Goal: Task Accomplishment & Management: Use online tool/utility

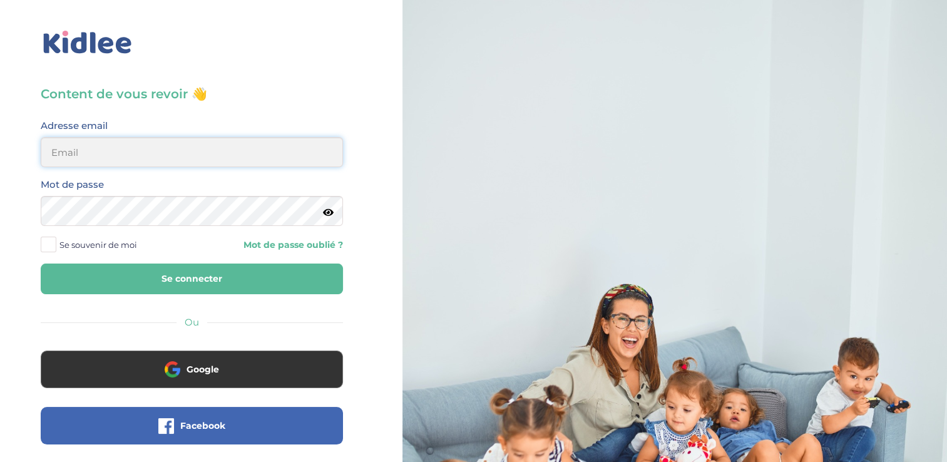
type input "zayafunereil@gmail.com"
click at [332, 211] on icon at bounding box center [328, 212] width 11 height 9
click at [0, 174] on html "× Mot de passe oublié ? Veuillez renseigner votre adresse email pour réinitiali…" at bounding box center [473, 299] width 947 height 599
click at [297, 274] on button "Se connecter" at bounding box center [192, 279] width 302 height 31
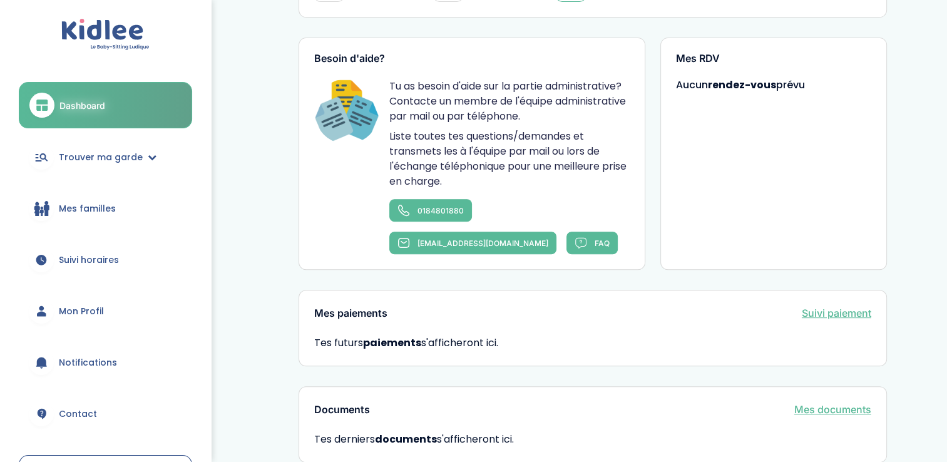
scroll to position [577, 0]
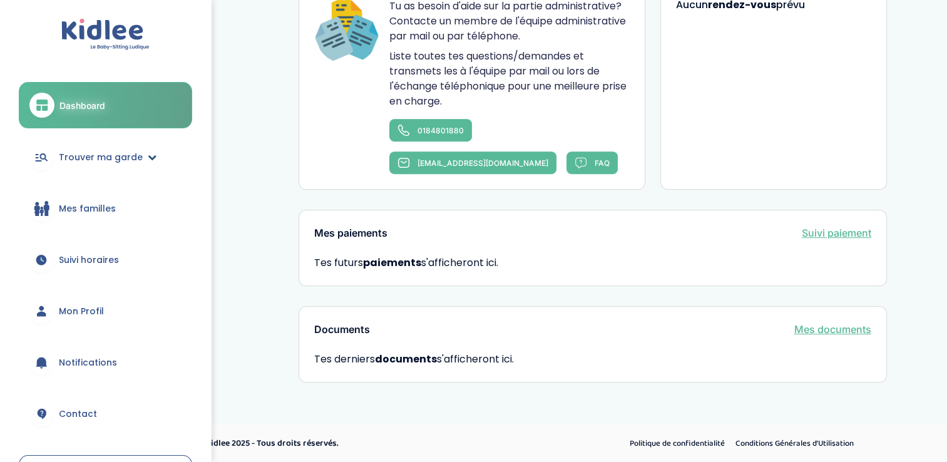
click at [113, 154] on span "Trouver ma garde" at bounding box center [101, 157] width 84 height 13
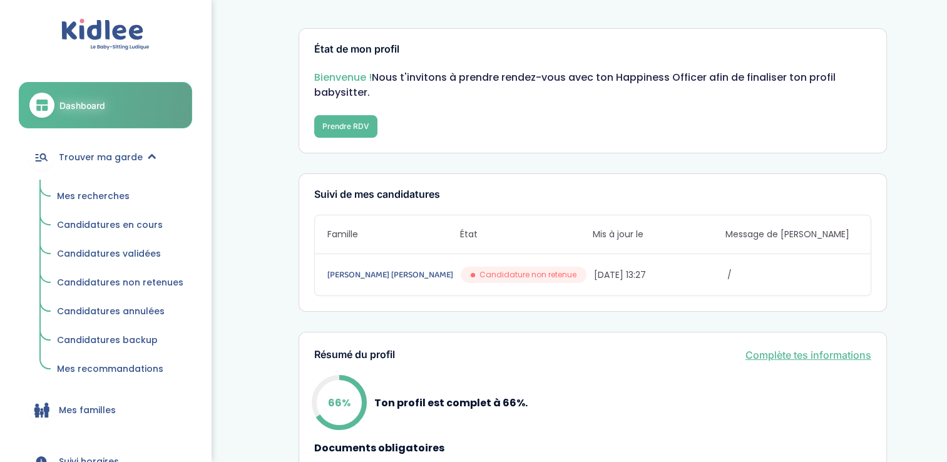
click at [73, 191] on span "Mes recherches" at bounding box center [93, 196] width 73 height 13
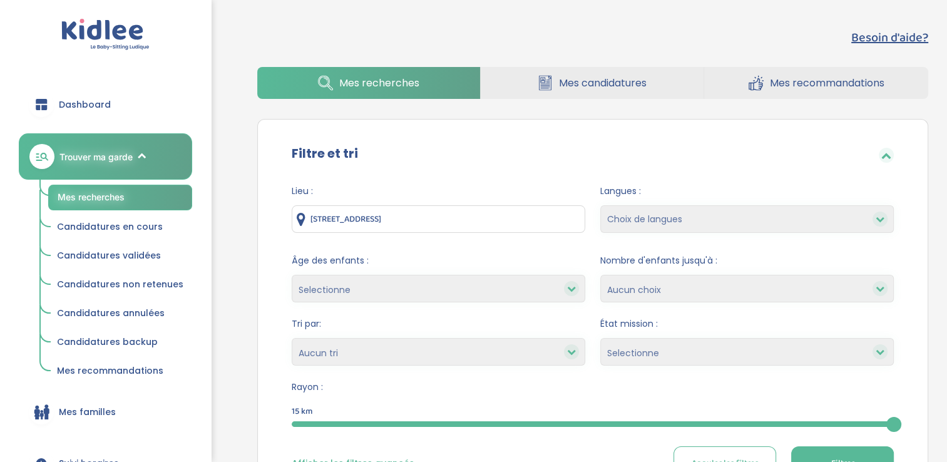
click at [499, 218] on input "[STREET_ADDRESS]" at bounding box center [439, 219] width 294 height 28
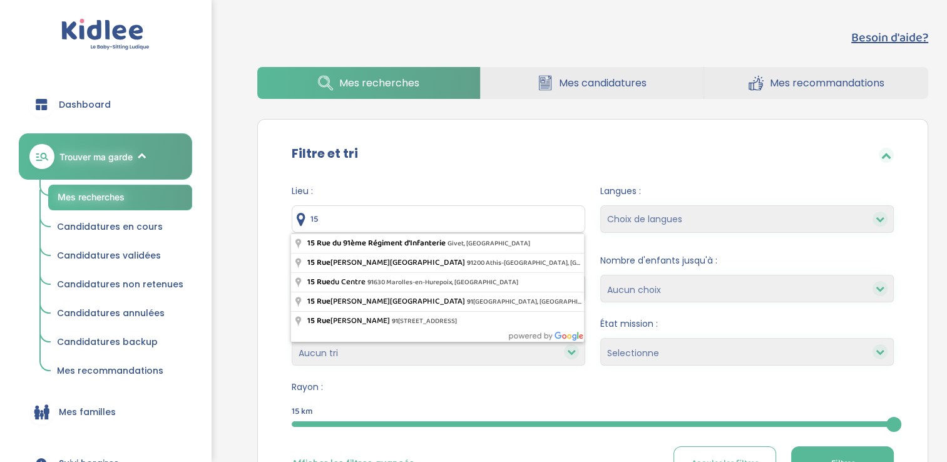
type input "1"
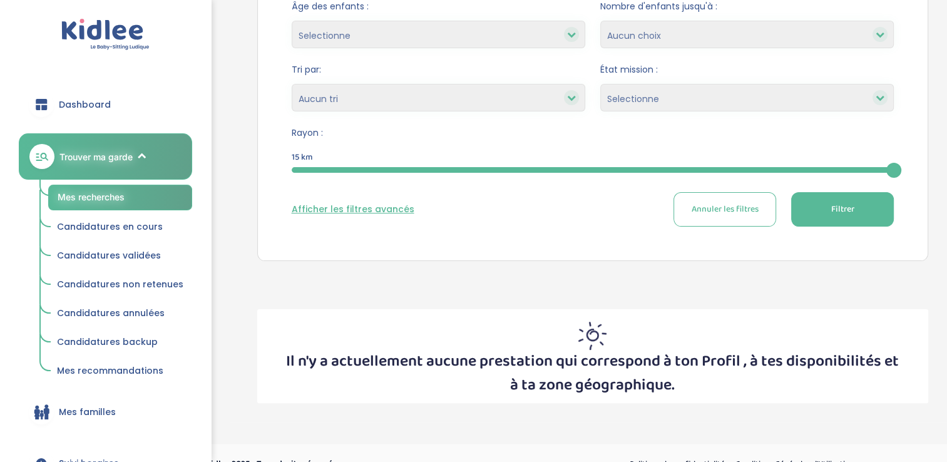
scroll to position [255, 0]
click at [825, 214] on button "Filtrer" at bounding box center [842, 209] width 103 height 34
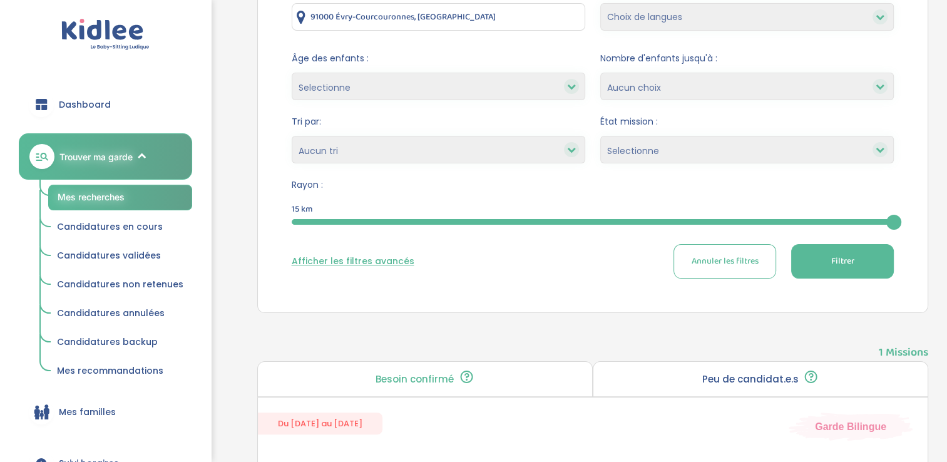
scroll to position [0, 0]
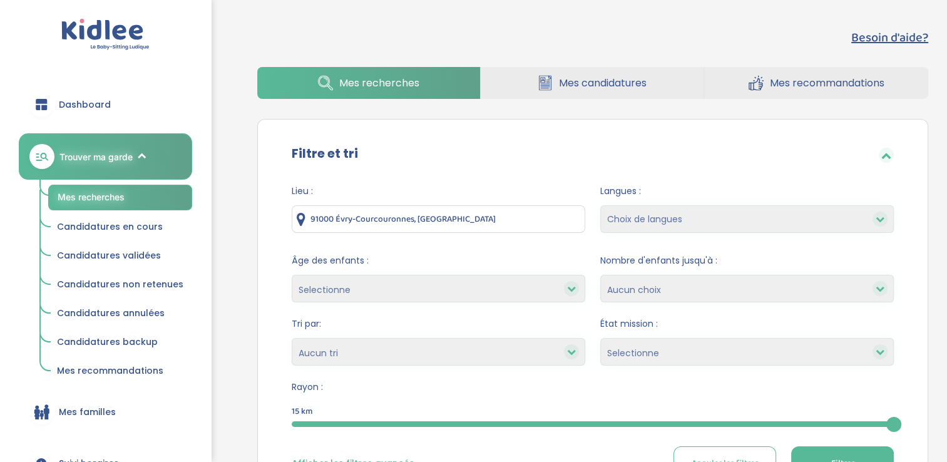
click at [467, 212] on input "91000 Évry-Courcouronnes, France" at bounding box center [439, 219] width 294 height 28
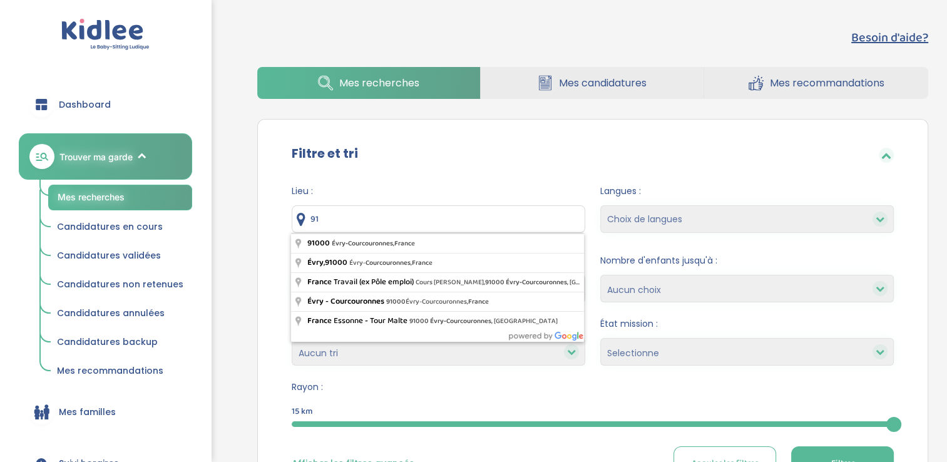
type input "9"
type input "Antony, France"
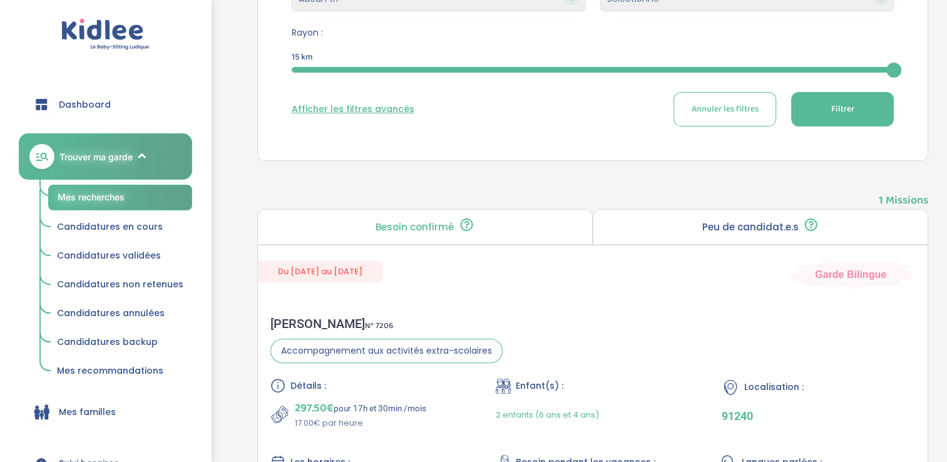
scroll to position [355, 0]
click at [857, 116] on button "Filtrer" at bounding box center [842, 108] width 103 height 34
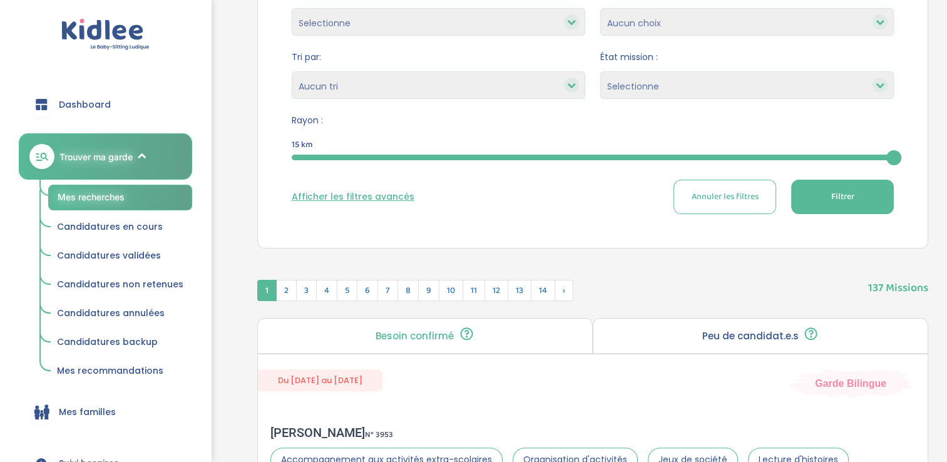
scroll to position [242, 0]
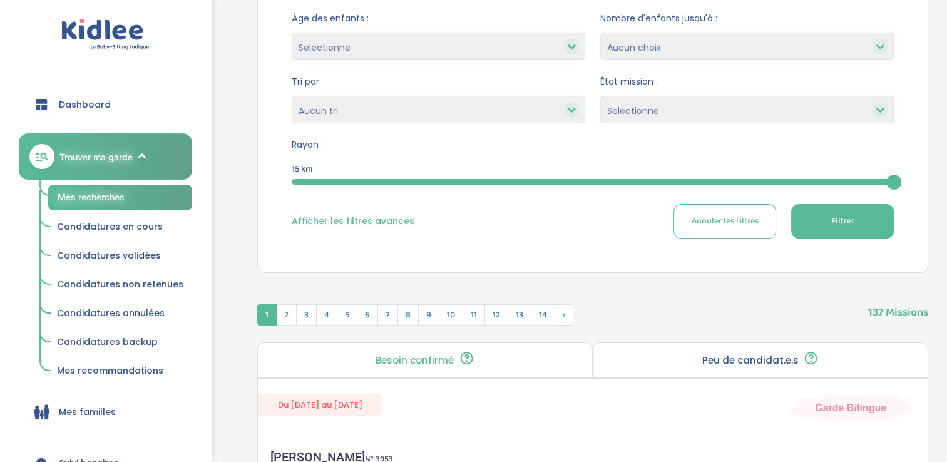
click at [383, 222] on button "Afficher les filtres avancés" at bounding box center [353, 221] width 123 height 13
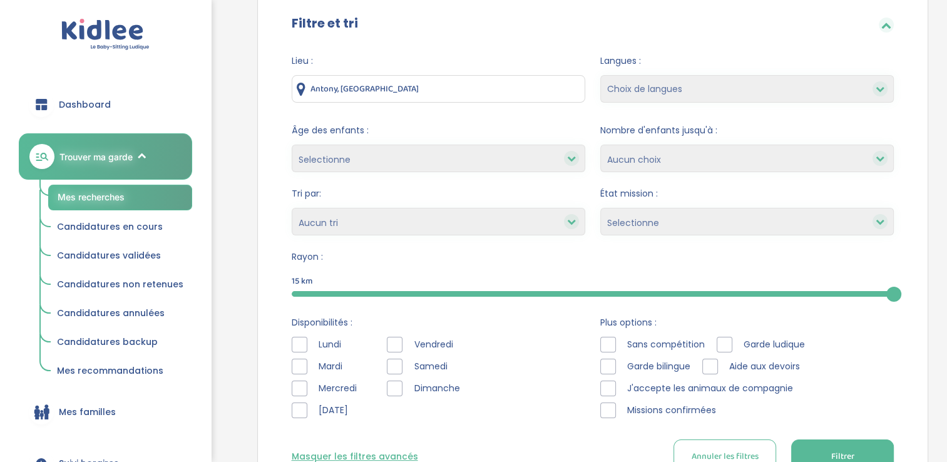
scroll to position [123, 0]
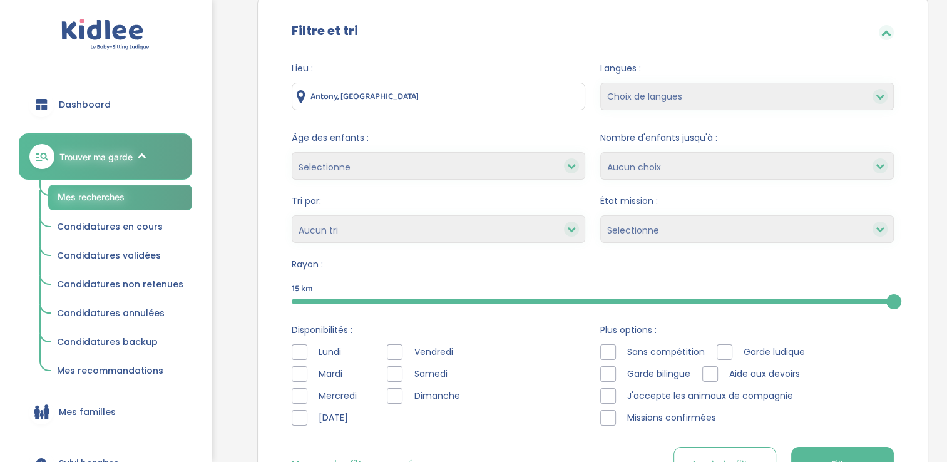
click at [617, 229] on select "Selectionne Nouvelle Mission Peu de candidat.e.s Déjà plusieurs candidat.e.s Pr…" at bounding box center [747, 229] width 294 height 28
select select "Nouvelle Mission"
click at [600, 215] on select "Selectionne Nouvelle Mission Peu de candidat.e.s Déjà plusieurs candidat.e.s Pr…" at bounding box center [747, 229] width 294 height 28
select select
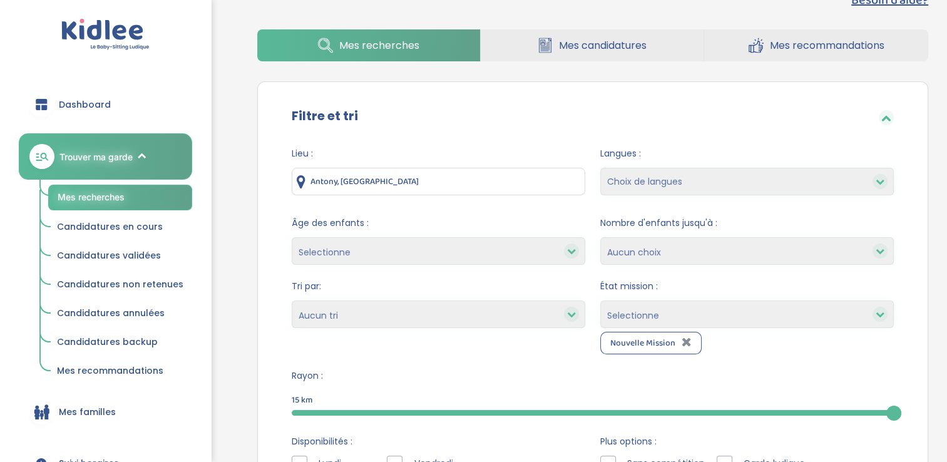
scroll to position [0, 0]
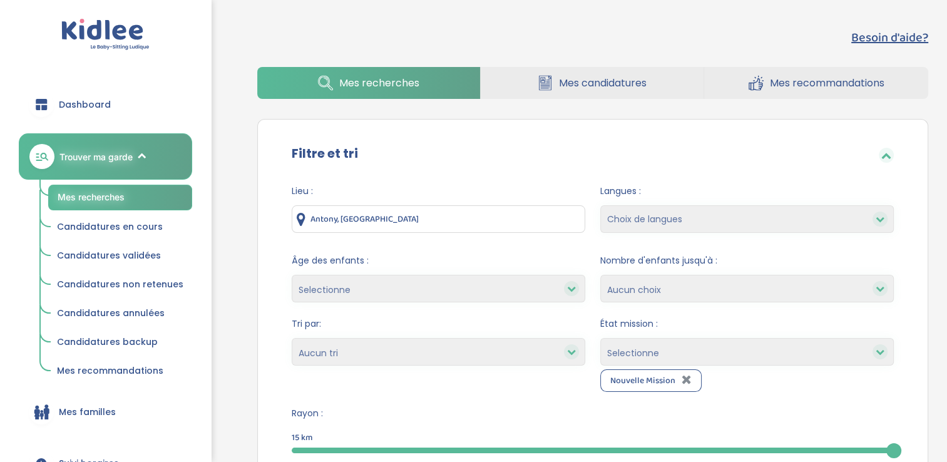
click at [493, 352] on select "Heures par semaine (croissant) Heures par semaine (décroissant) Date de démarra…" at bounding box center [439, 352] width 294 height 28
click at [482, 361] on select "Heures par semaine (croissant) Heures par semaine (décroissant) Date de démarra…" at bounding box center [439, 352] width 294 height 28
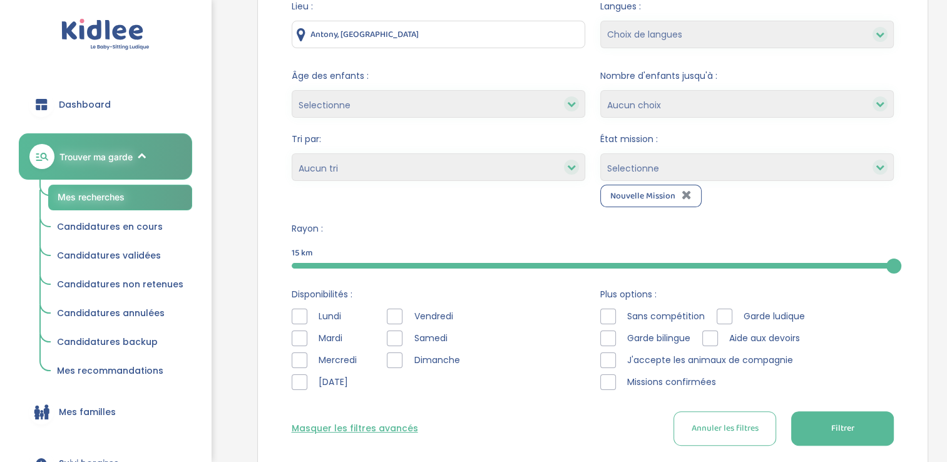
scroll to position [185, 0]
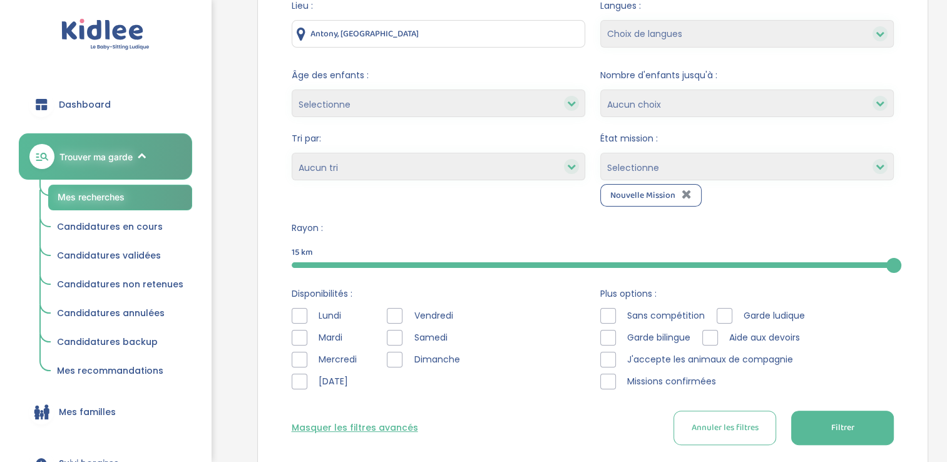
click at [859, 427] on button "Filtrer" at bounding box center [842, 428] width 103 height 34
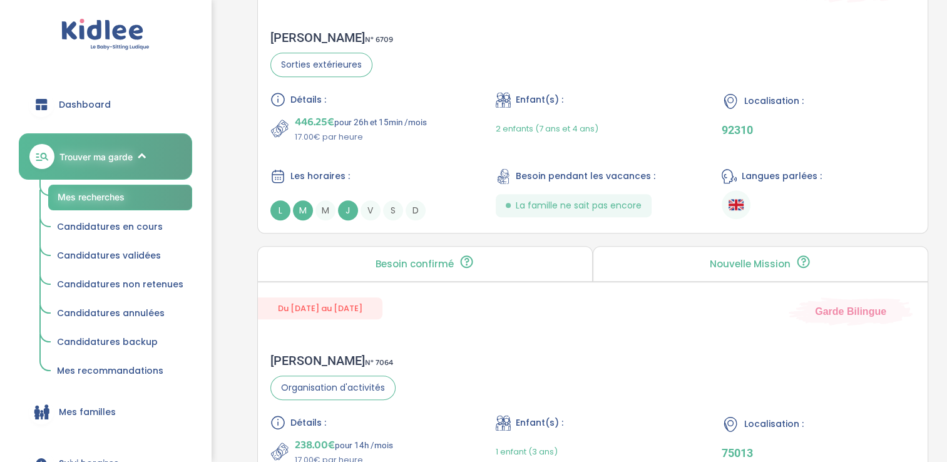
scroll to position [821, 0]
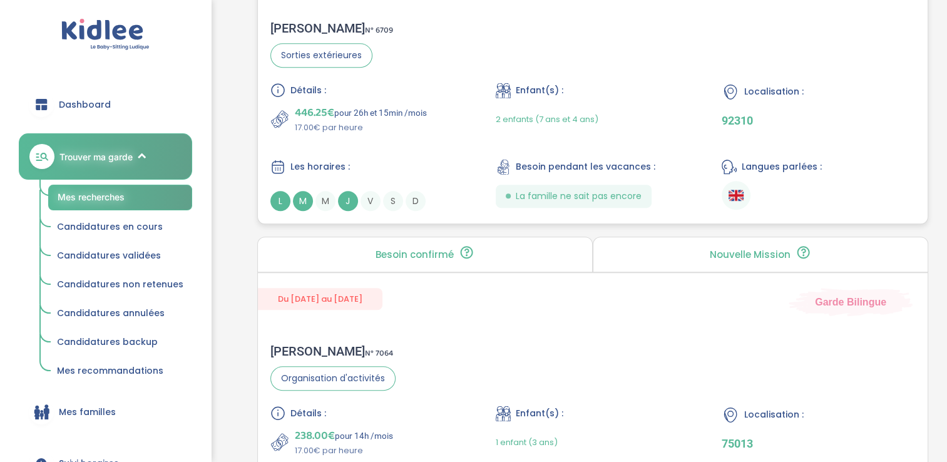
click at [394, 202] on span "S" at bounding box center [393, 201] width 20 height 20
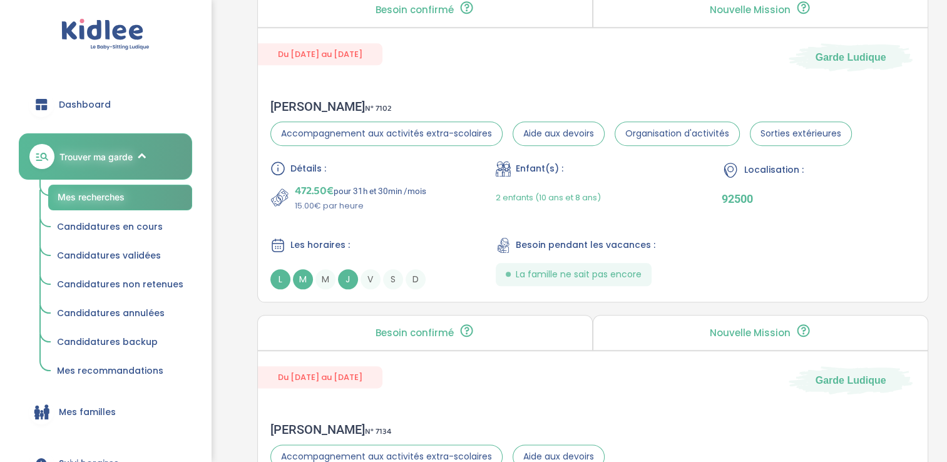
scroll to position [1423, 0]
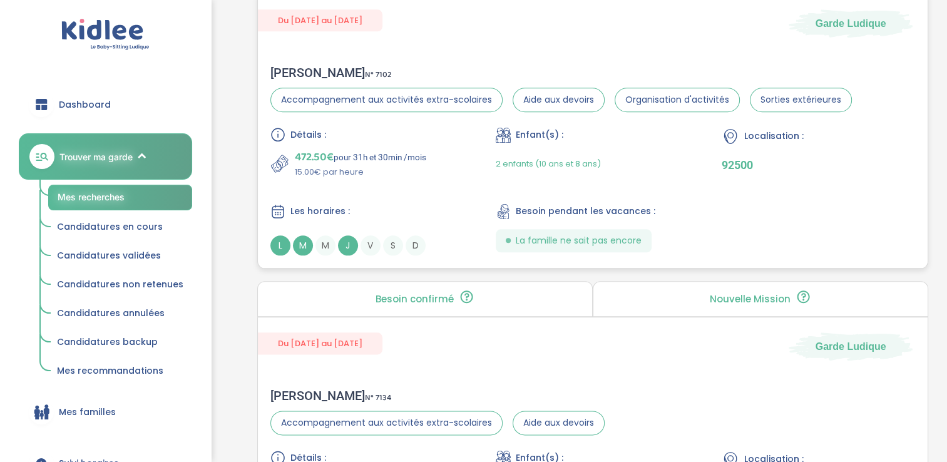
click at [351, 244] on span "J" at bounding box center [348, 245] width 20 height 20
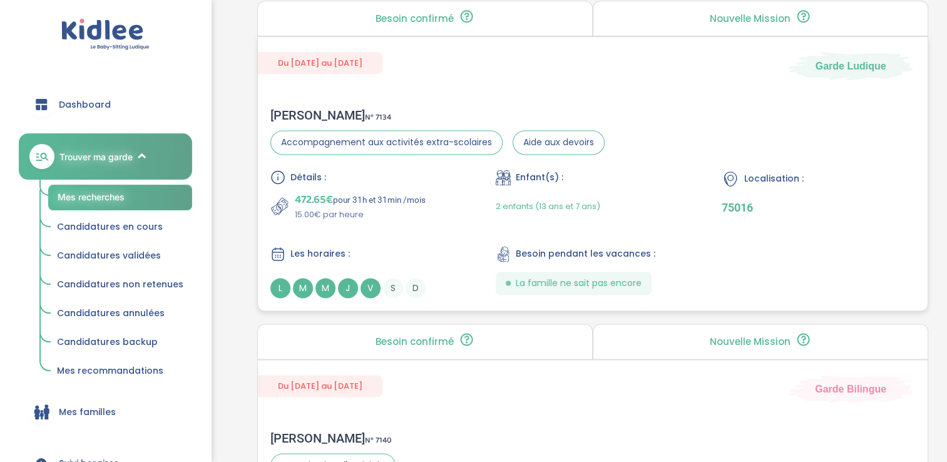
scroll to position [1703, 0]
click at [363, 286] on span "V" at bounding box center [371, 288] width 20 height 20
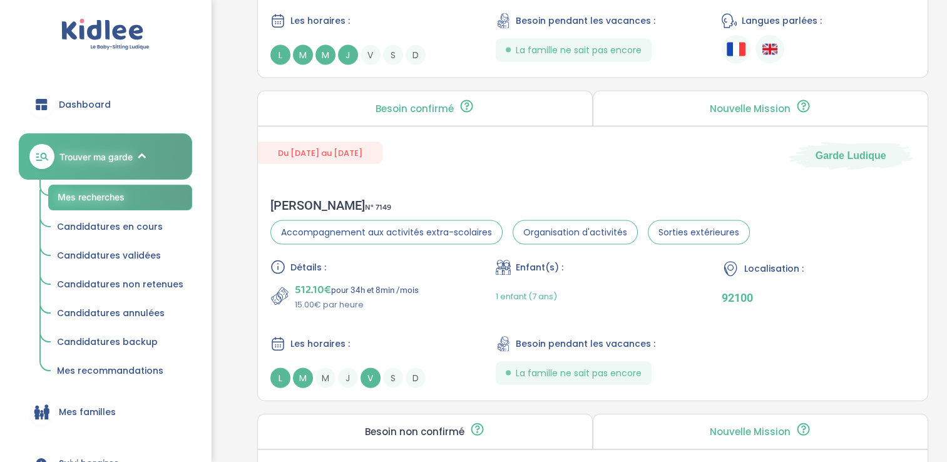
scroll to position [2582, 0]
click at [347, 368] on span "J" at bounding box center [348, 378] width 20 height 20
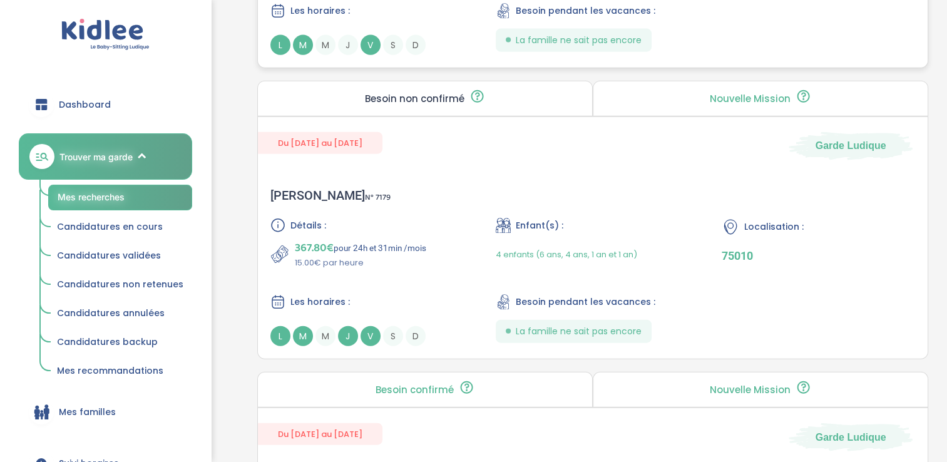
scroll to position [2917, 0]
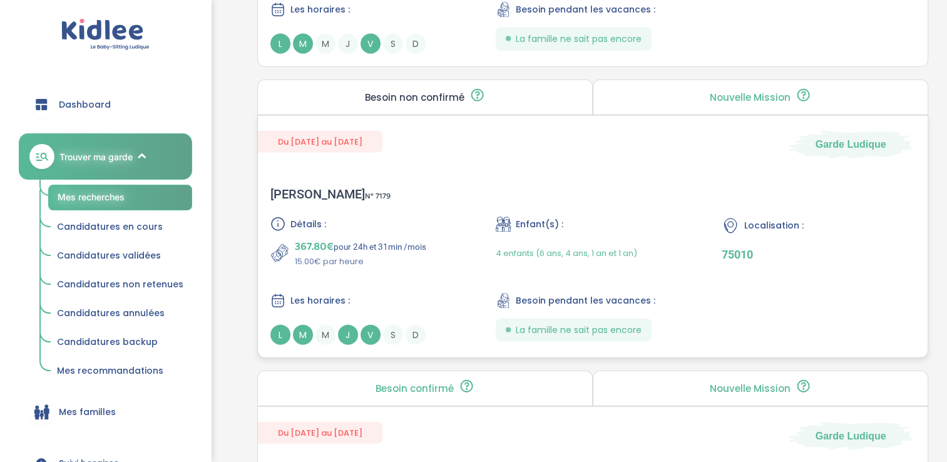
click at [343, 328] on span "J" at bounding box center [348, 335] width 20 height 20
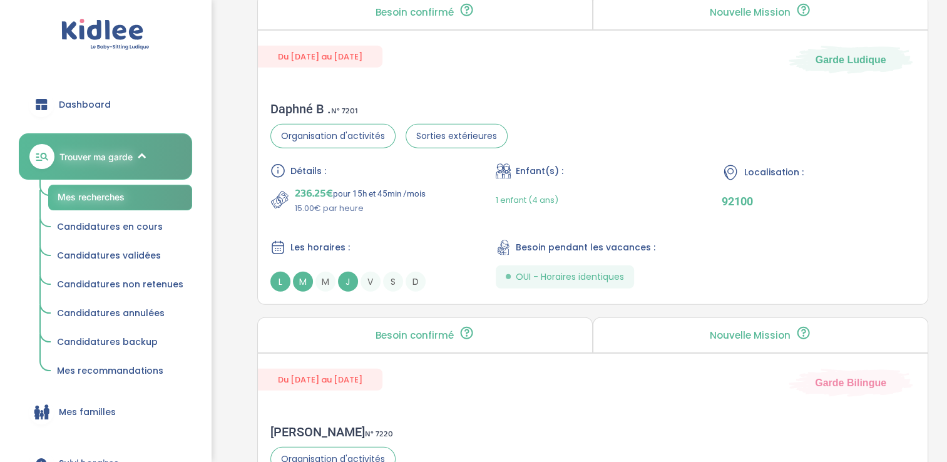
scroll to position [3294, 0]
click at [341, 272] on span "J" at bounding box center [348, 281] width 20 height 20
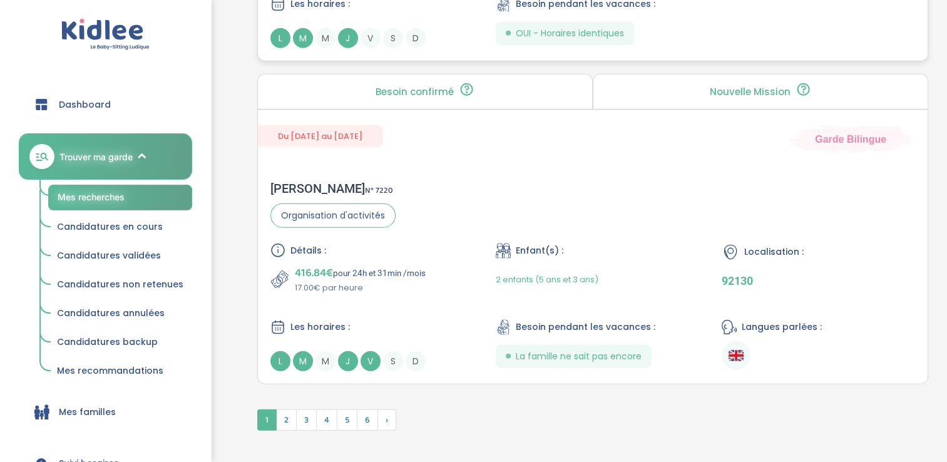
scroll to position [3597, 0]
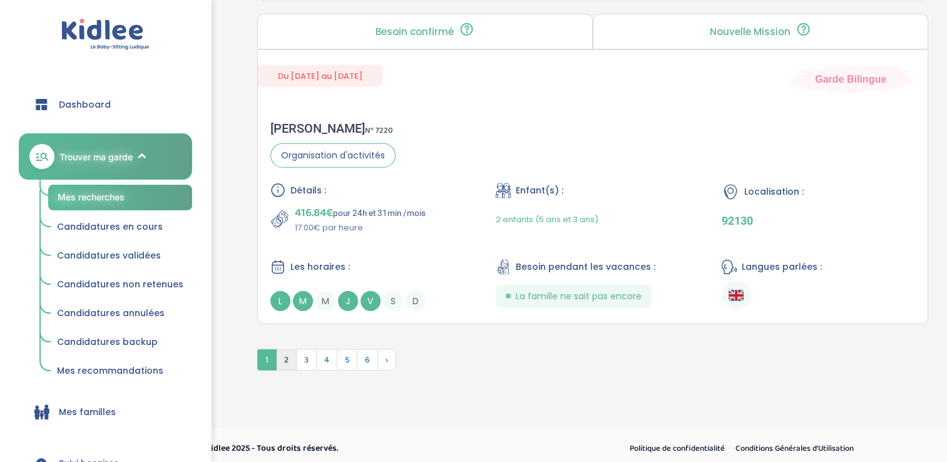
click at [286, 355] on span "2" at bounding box center [286, 359] width 21 height 21
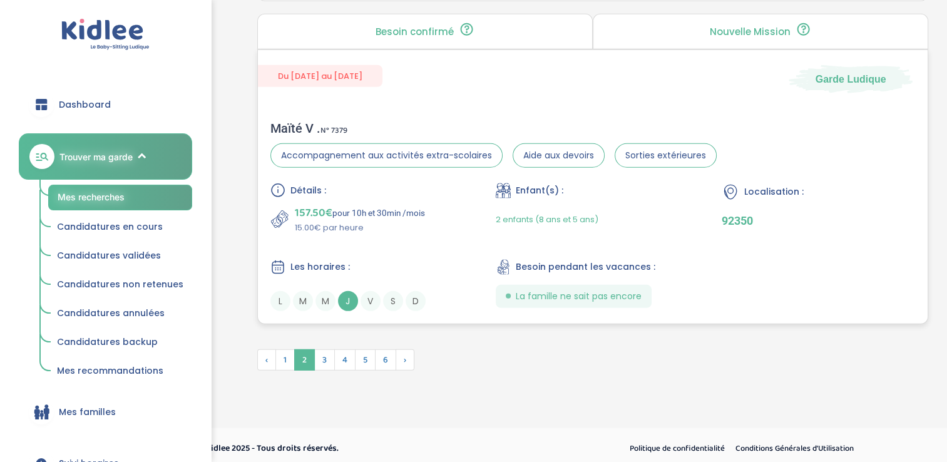
click at [351, 292] on span "J" at bounding box center [348, 301] width 20 height 20
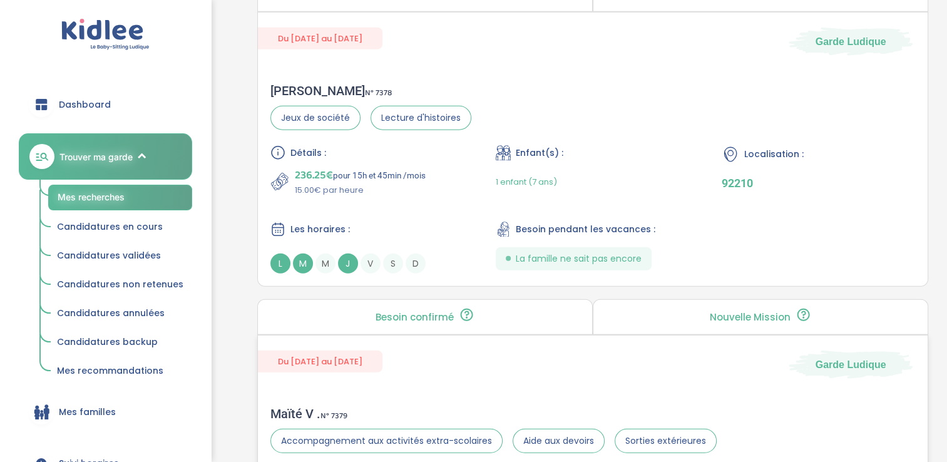
scroll to position [3309, 0]
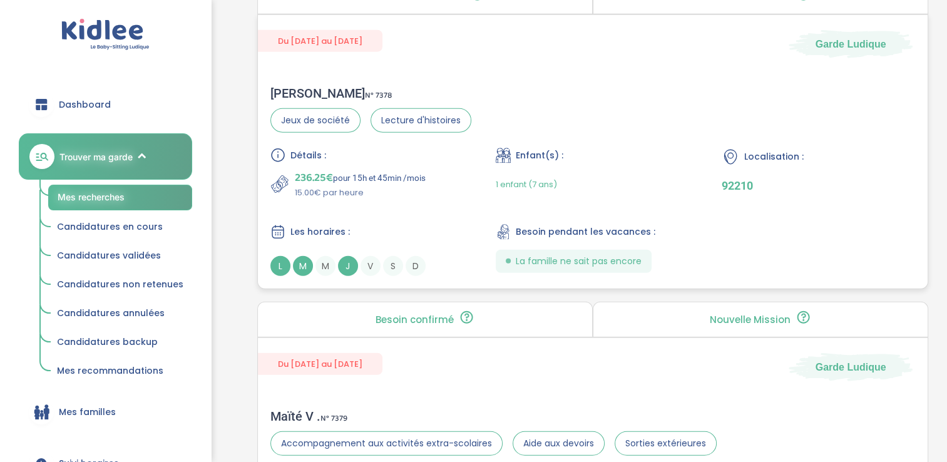
click at [352, 261] on span "J" at bounding box center [348, 266] width 20 height 20
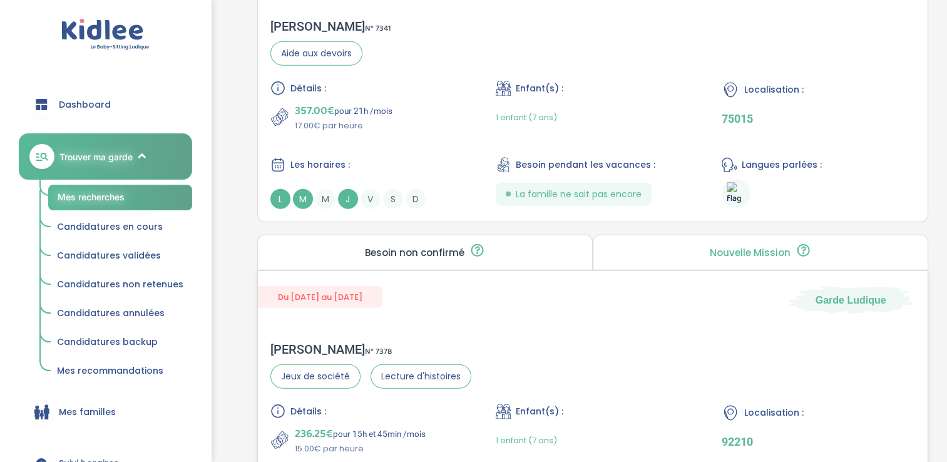
scroll to position [3052, 0]
click at [351, 200] on span "J" at bounding box center [348, 200] width 20 height 20
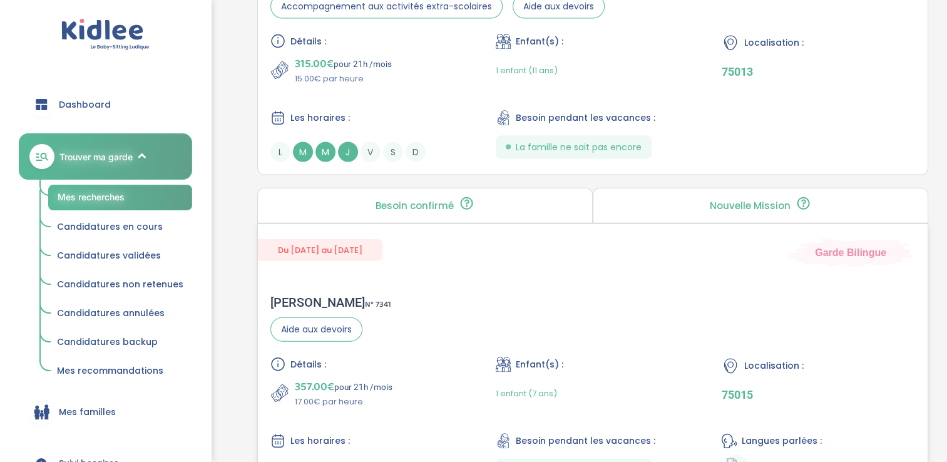
scroll to position [2724, 0]
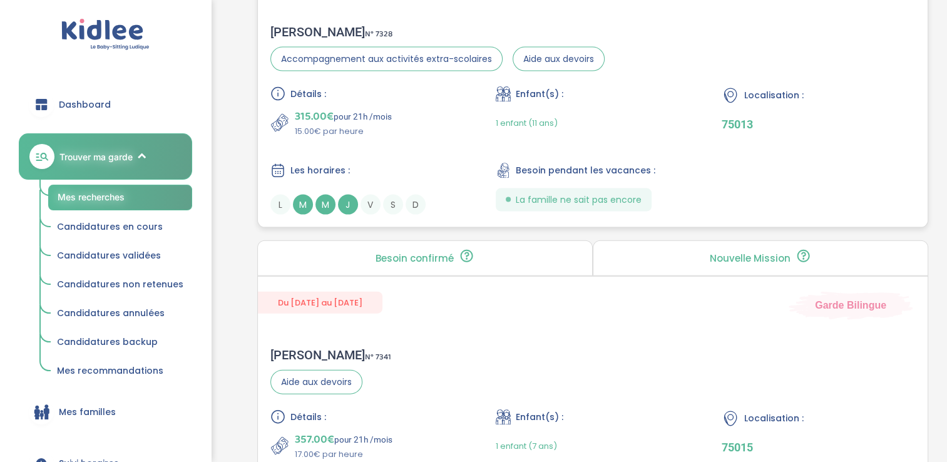
click at [347, 206] on span "J" at bounding box center [348, 205] width 20 height 20
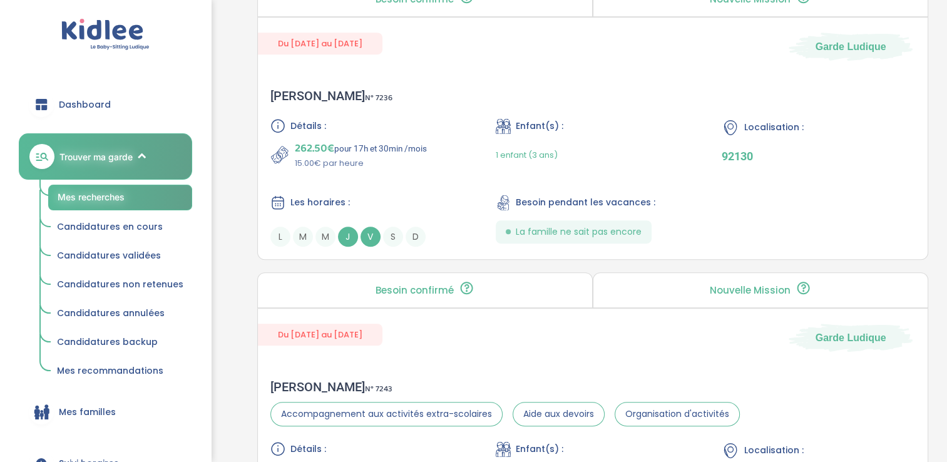
scroll to position [754, 0]
click at [363, 235] on span "V" at bounding box center [371, 236] width 20 height 20
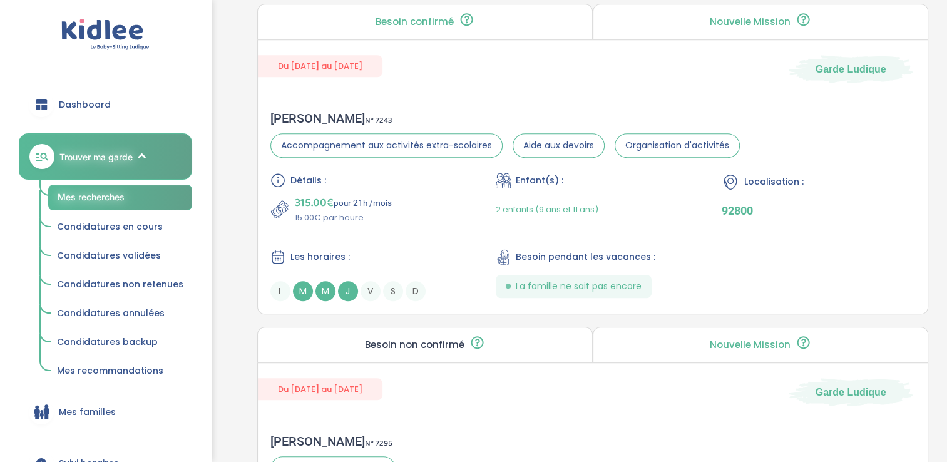
scroll to position [1024, 0]
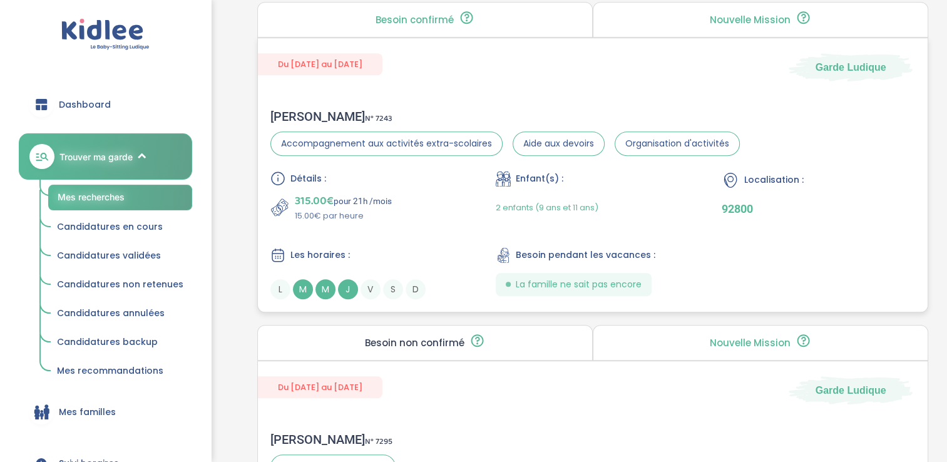
click at [354, 291] on span "J" at bounding box center [348, 289] width 20 height 20
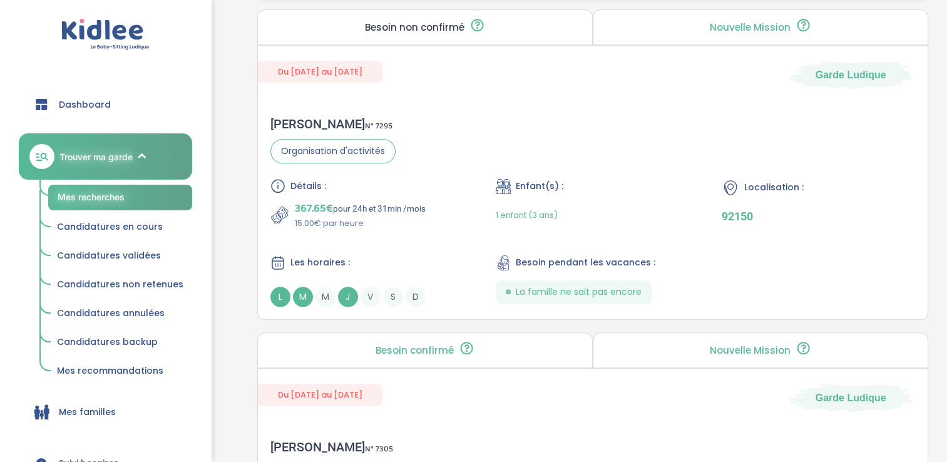
scroll to position [1345, 0]
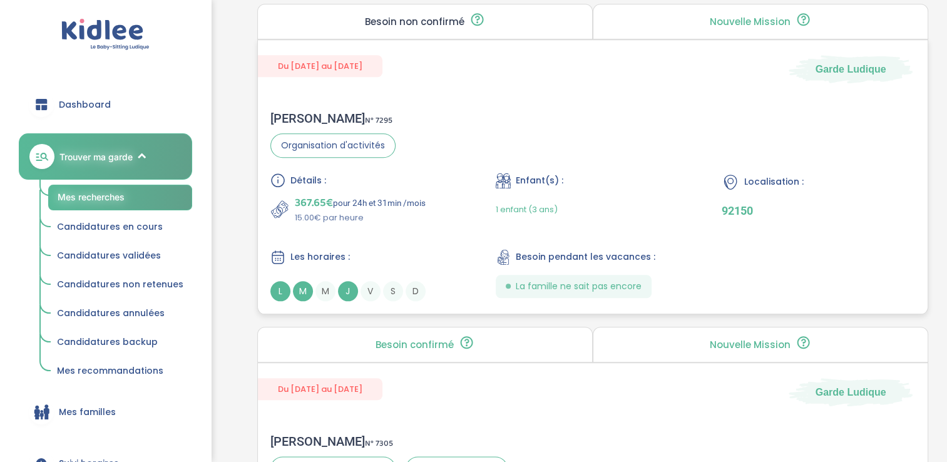
click at [368, 284] on span "V" at bounding box center [371, 291] width 20 height 20
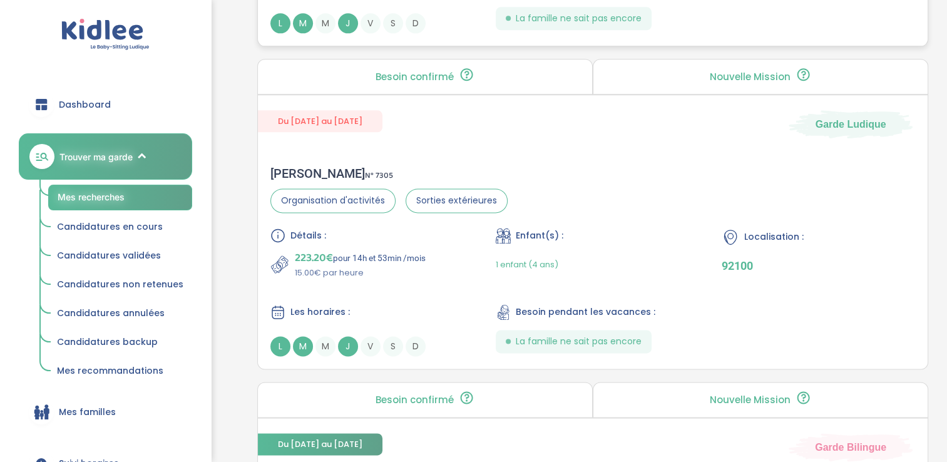
scroll to position [1615, 0]
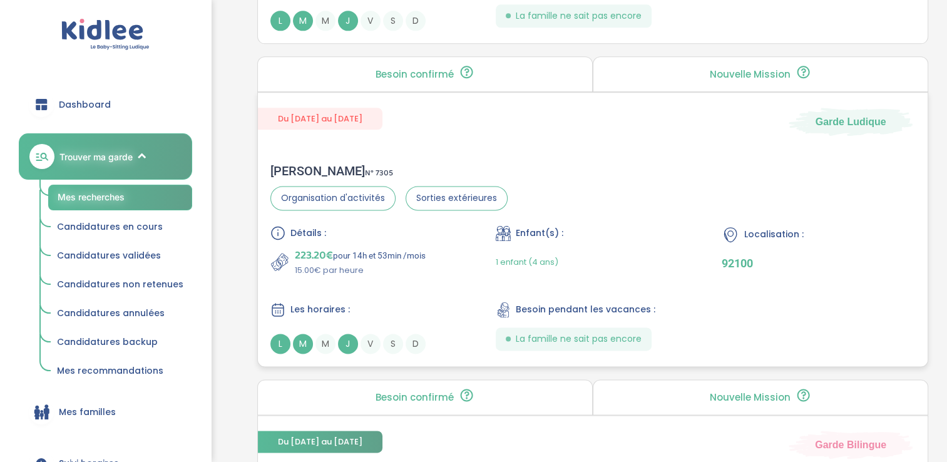
click at [334, 341] on span "M" at bounding box center [326, 344] width 20 height 20
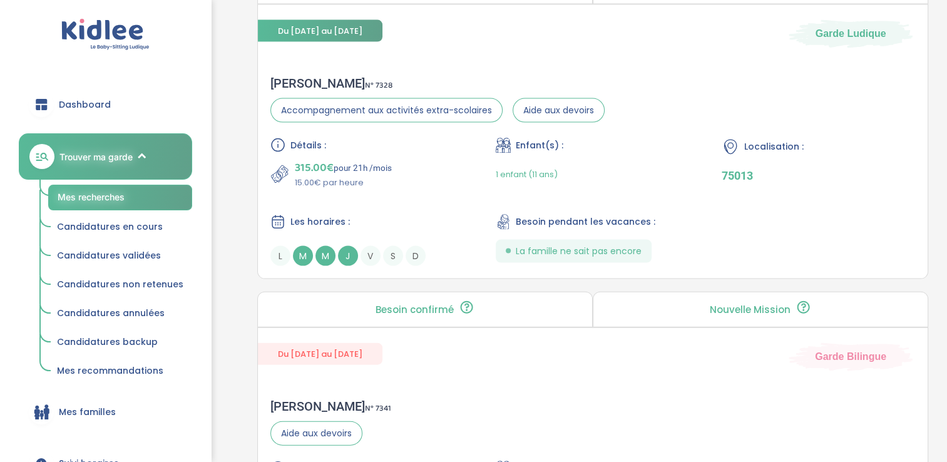
scroll to position [2674, 0]
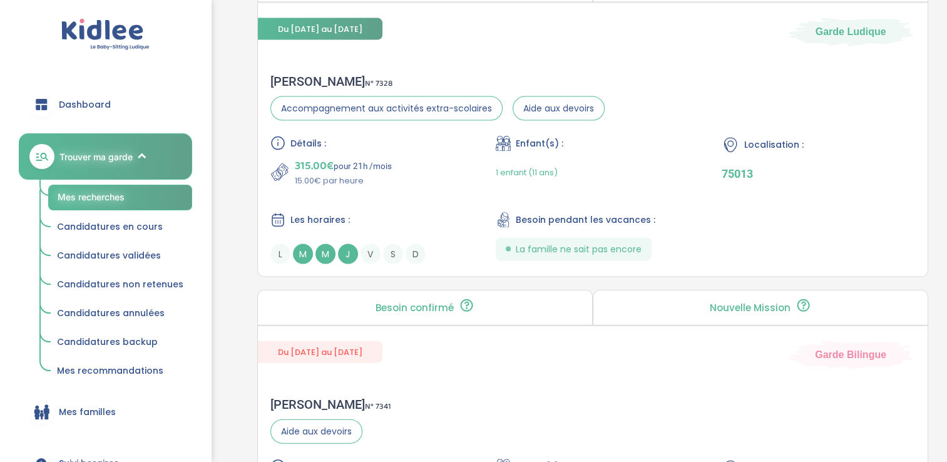
click at [346, 259] on span "J" at bounding box center [348, 254] width 20 height 20
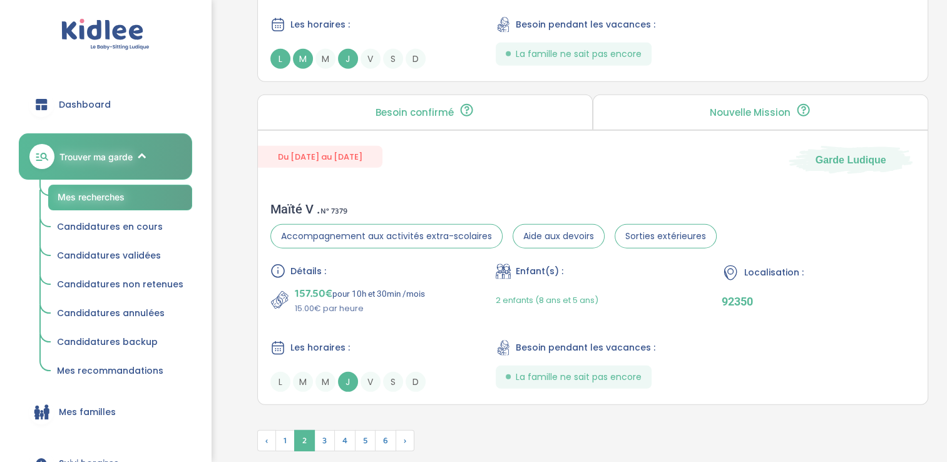
scroll to position [3597, 0]
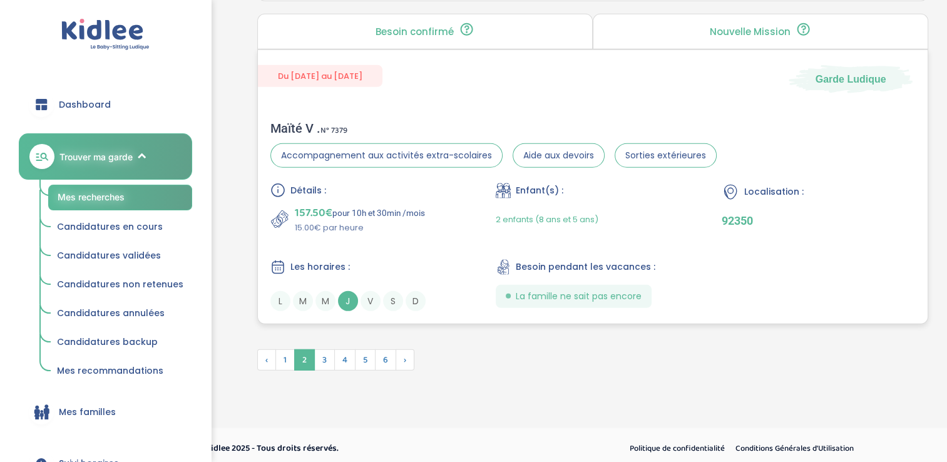
click at [359, 298] on div "L M M J V S D" at bounding box center [366, 301] width 193 height 20
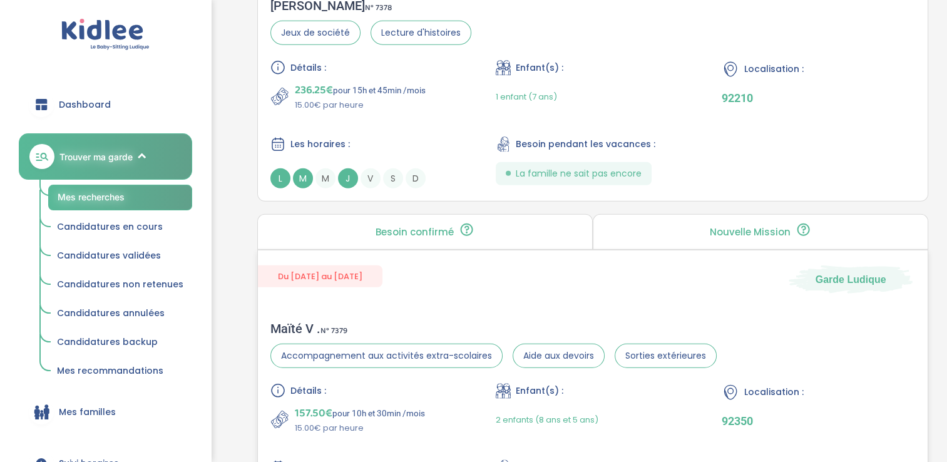
scroll to position [3389, 0]
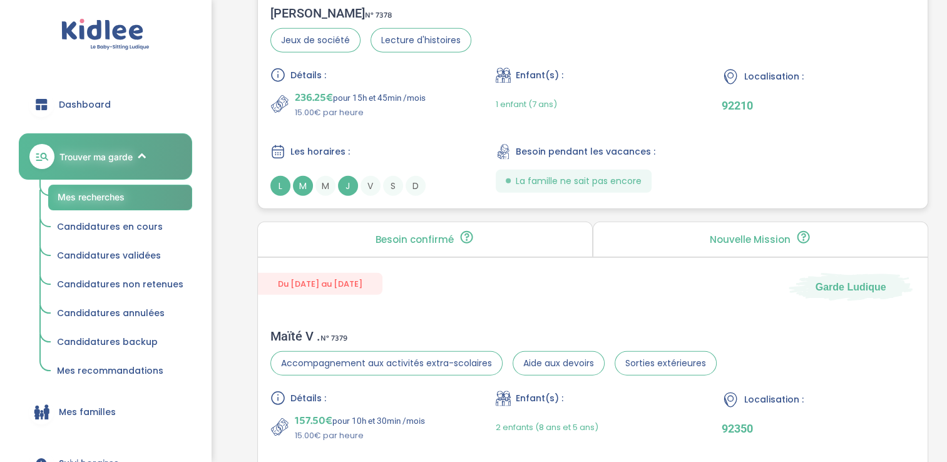
click at [311, 176] on span "M" at bounding box center [303, 186] width 20 height 20
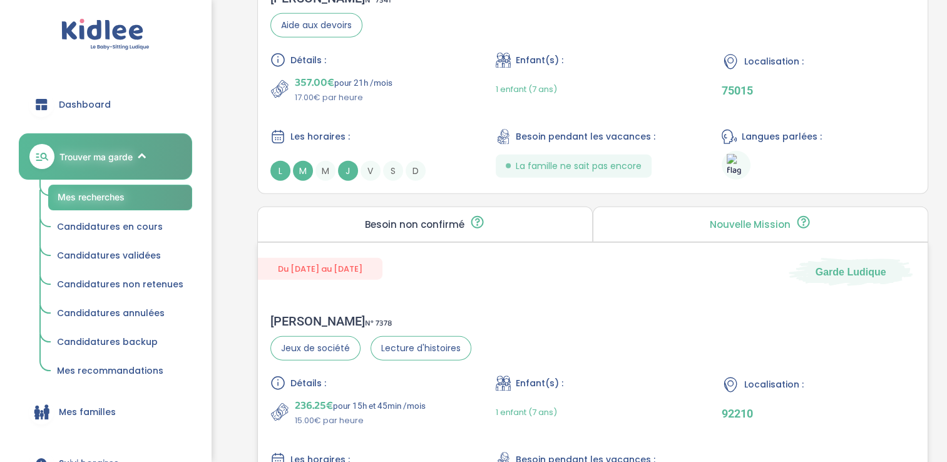
scroll to position [3074, 0]
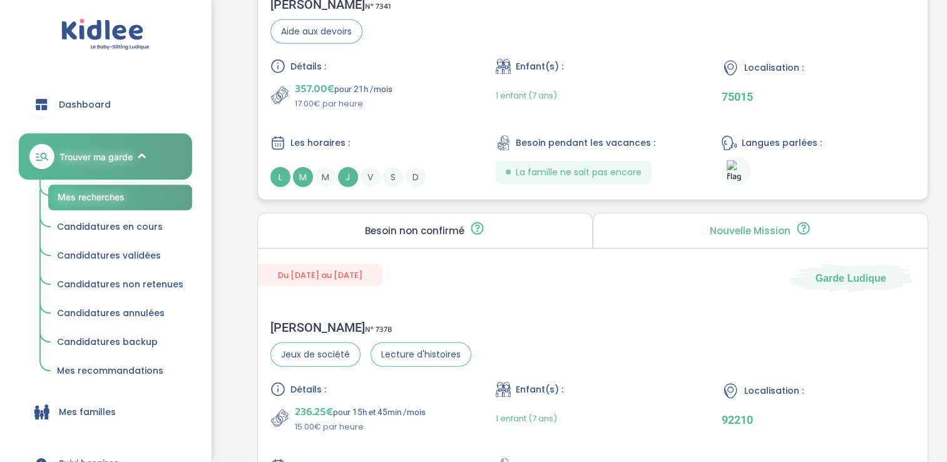
click at [326, 167] on span "M" at bounding box center [326, 177] width 20 height 20
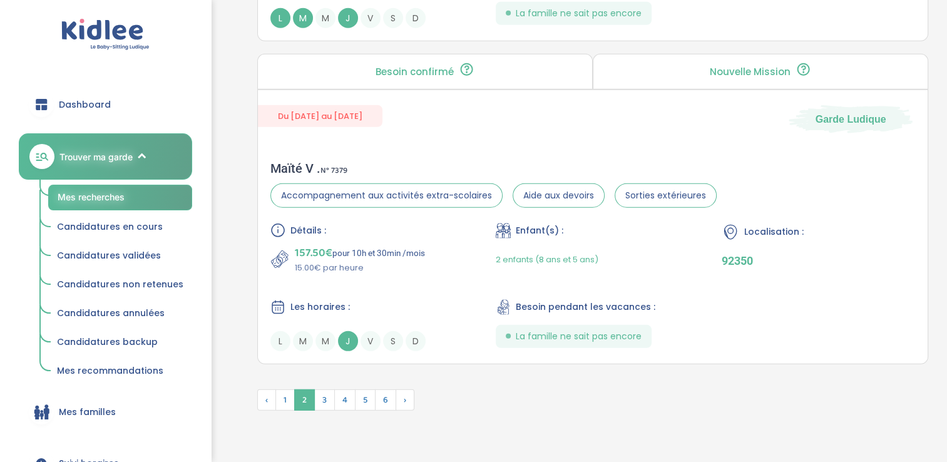
scroll to position [3597, 0]
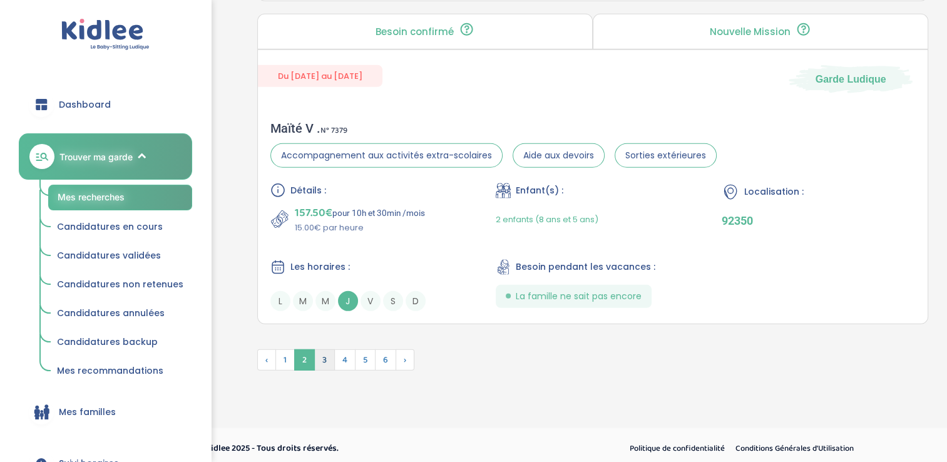
click at [325, 358] on span "3" at bounding box center [324, 359] width 21 height 21
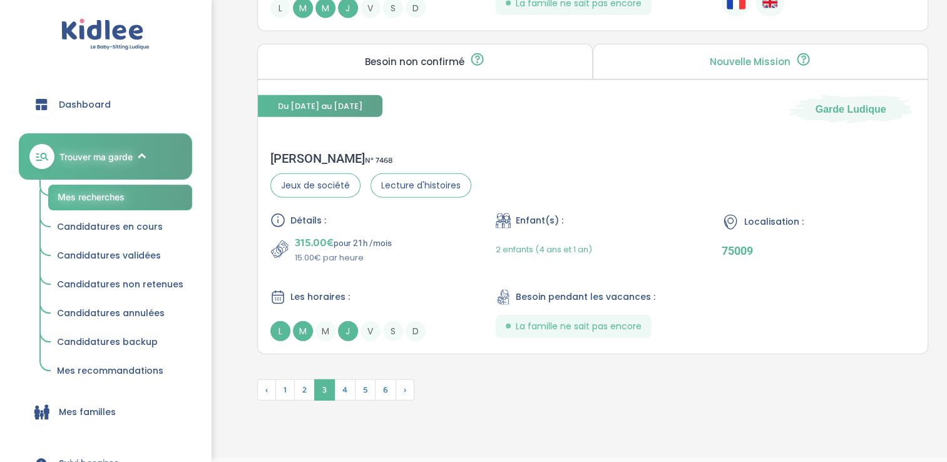
scroll to position [3533, 0]
click at [333, 326] on span "M" at bounding box center [326, 332] width 20 height 20
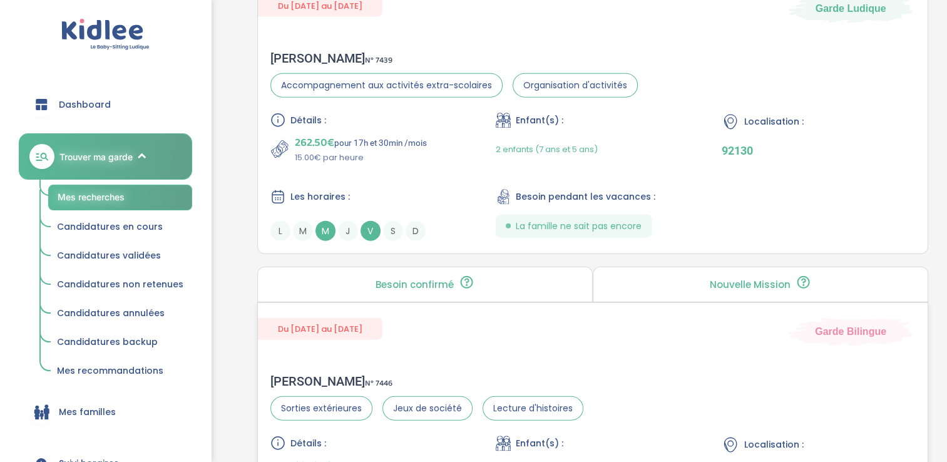
scroll to position [2946, 0]
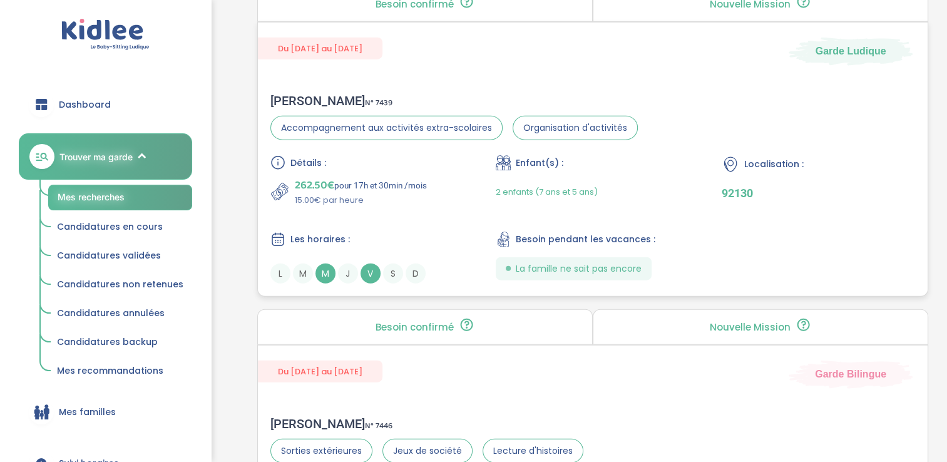
click at [323, 272] on span "M" at bounding box center [326, 274] width 20 height 20
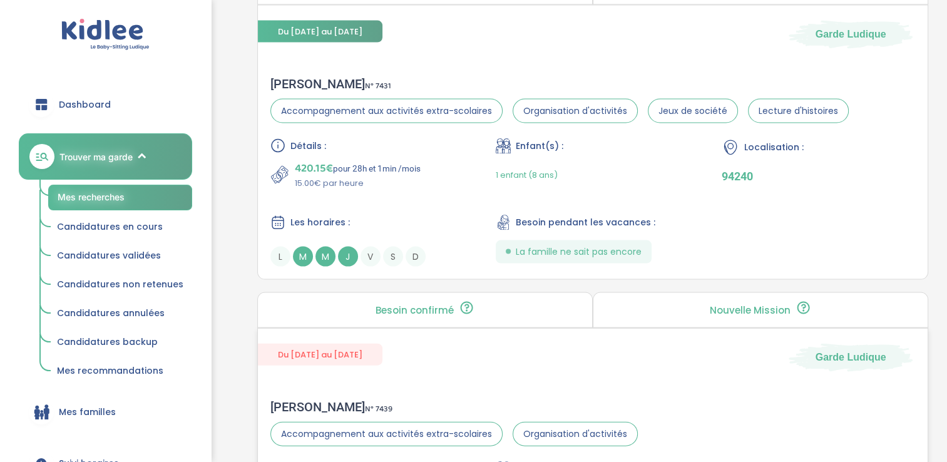
scroll to position [2627, 0]
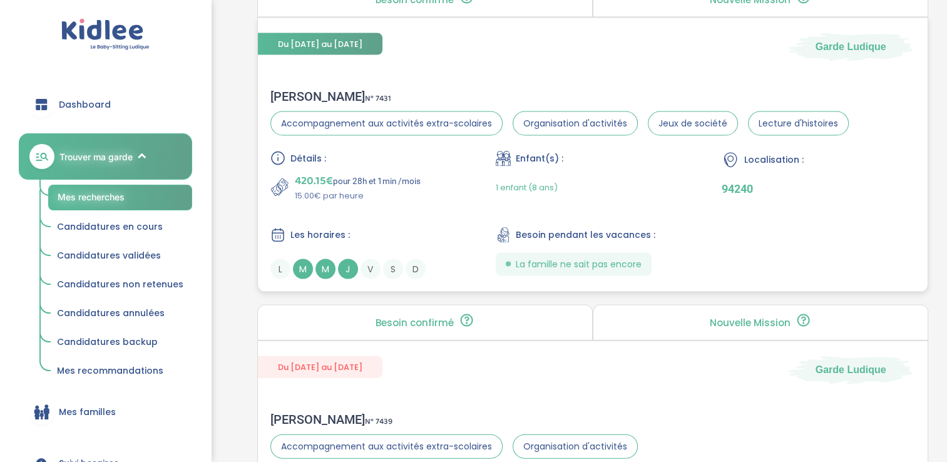
click at [321, 270] on span "M" at bounding box center [326, 269] width 20 height 20
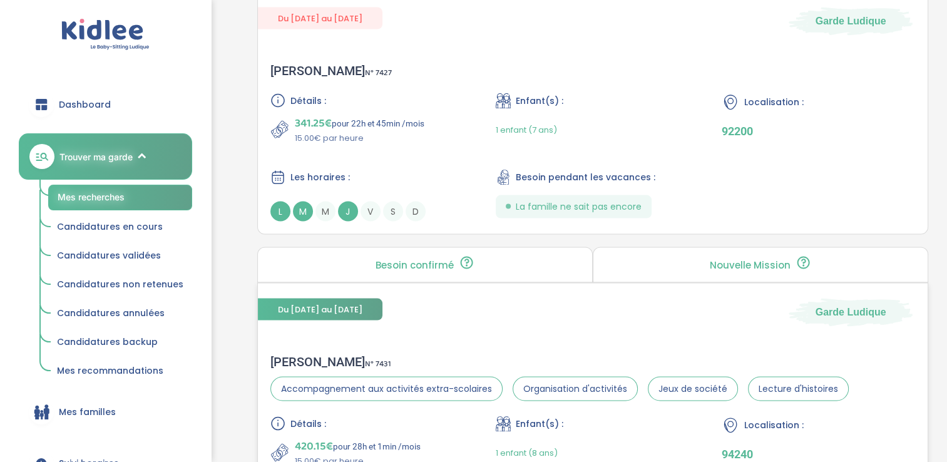
scroll to position [2342, 0]
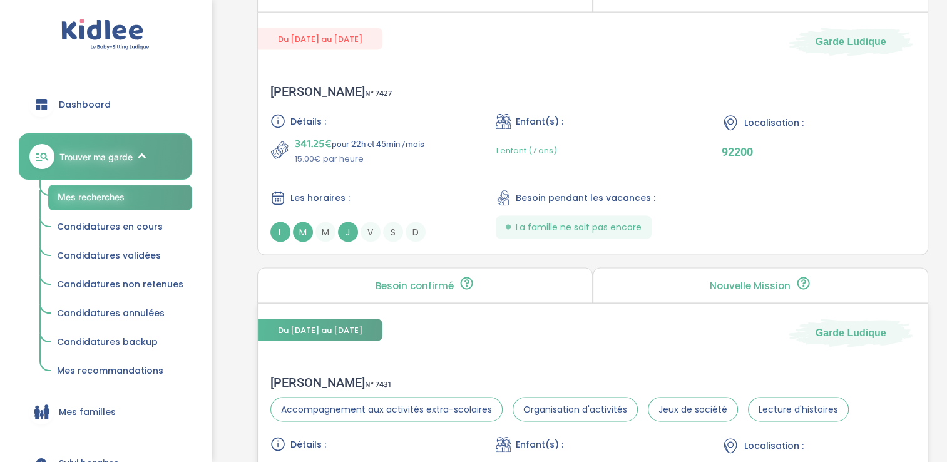
click at [339, 209] on div "Les horaires : L M M J V S D" at bounding box center [366, 216] width 193 height 52
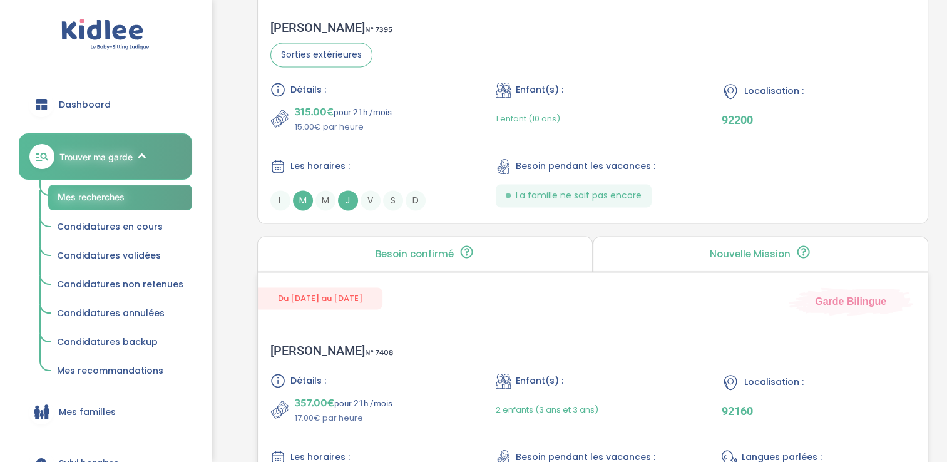
scroll to position [1786, 0]
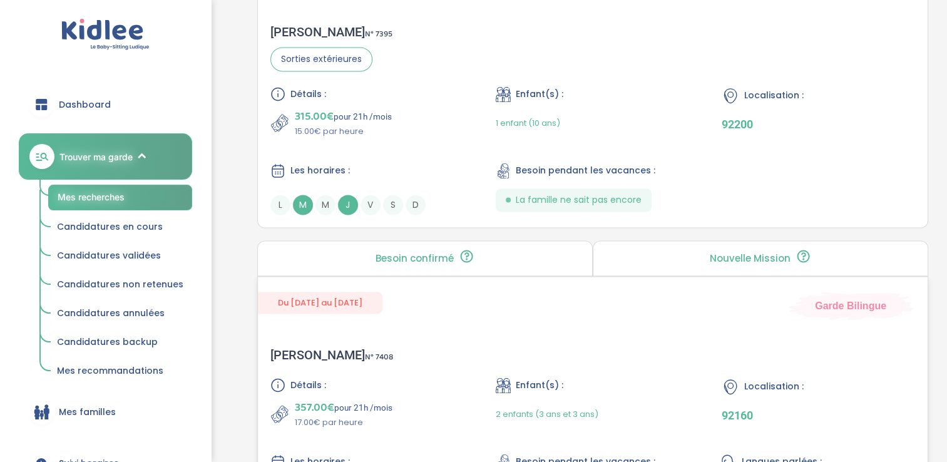
click at [347, 195] on span "J" at bounding box center [348, 205] width 20 height 20
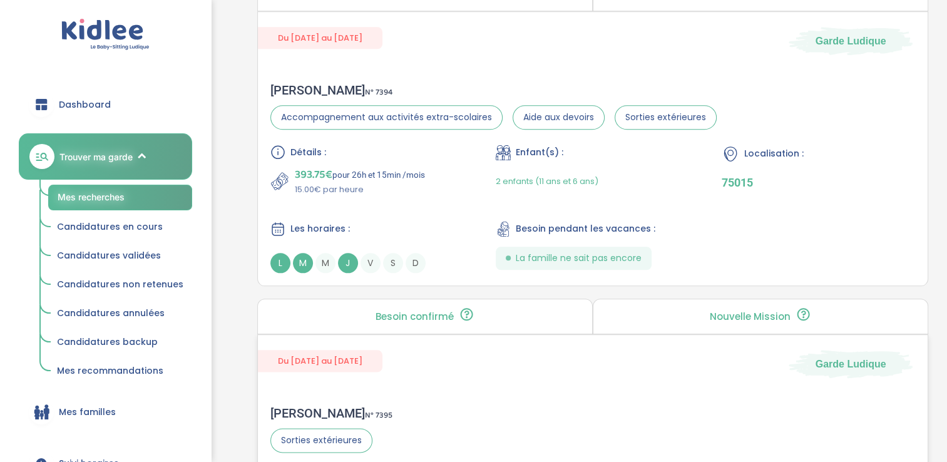
scroll to position [1403, 0]
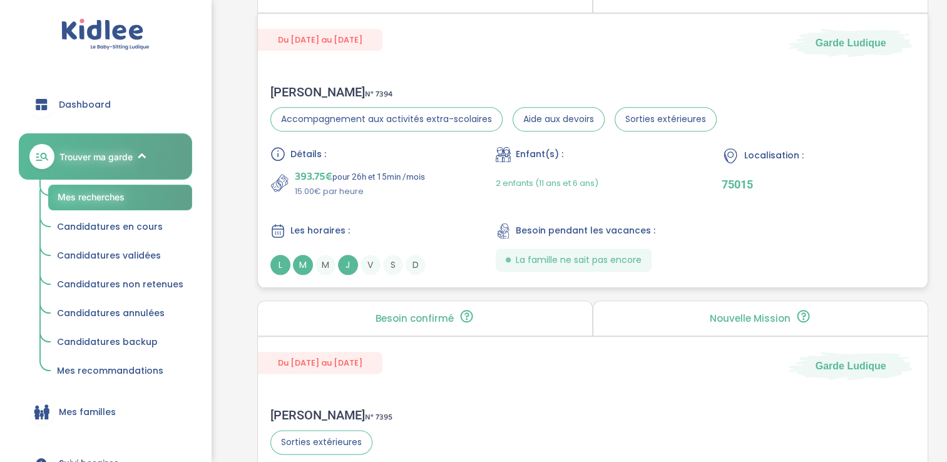
click at [336, 243] on div "Les horaires : L M M J V S D" at bounding box center [366, 249] width 193 height 52
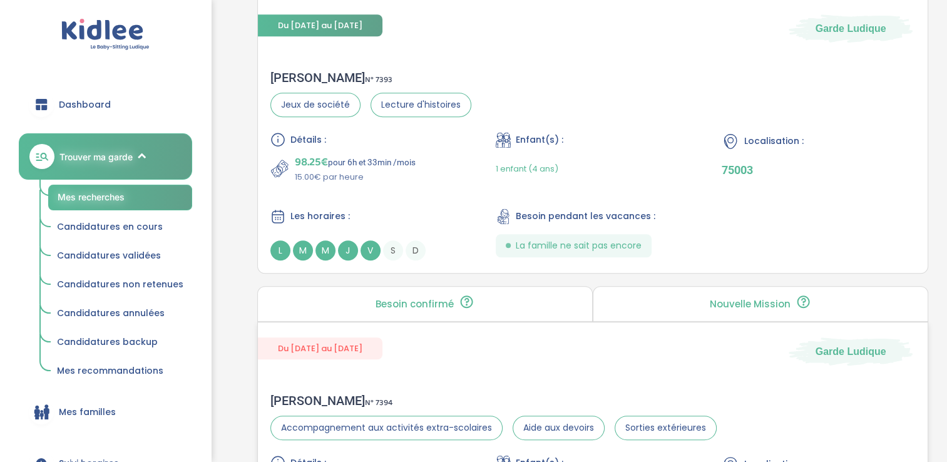
scroll to position [1063, 0]
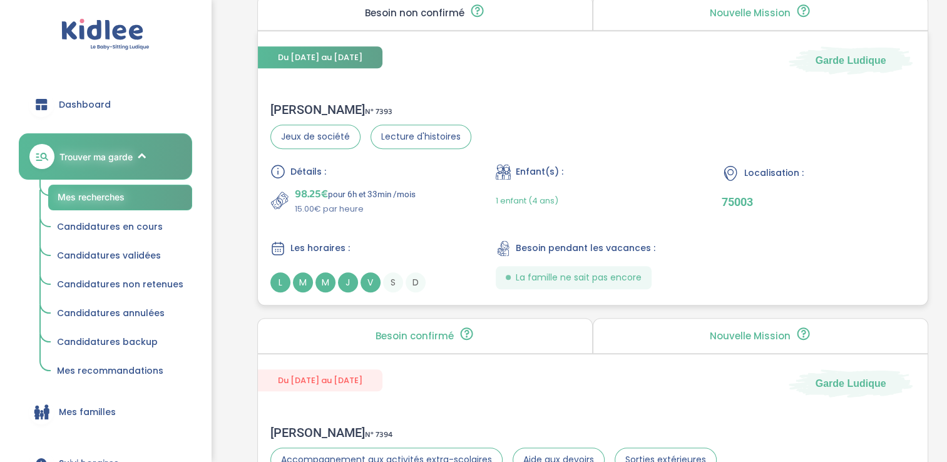
click at [337, 277] on div "L M M J V S D" at bounding box center [366, 282] width 193 height 20
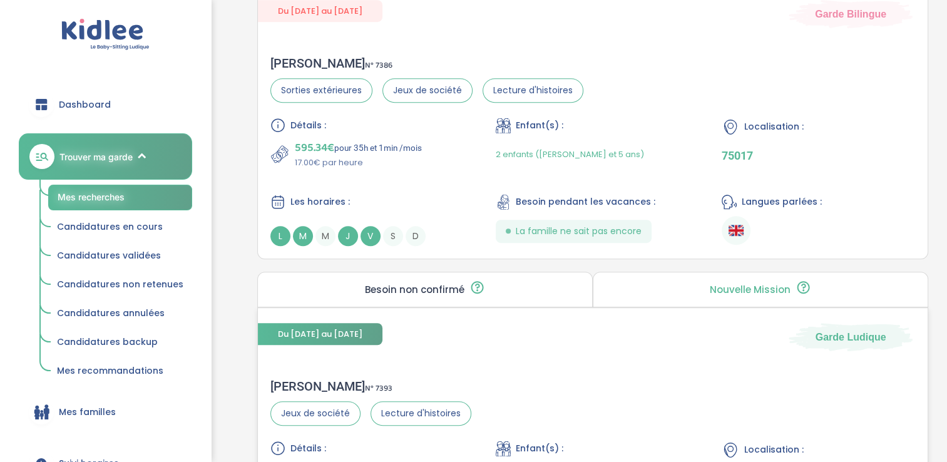
scroll to position [772, 0]
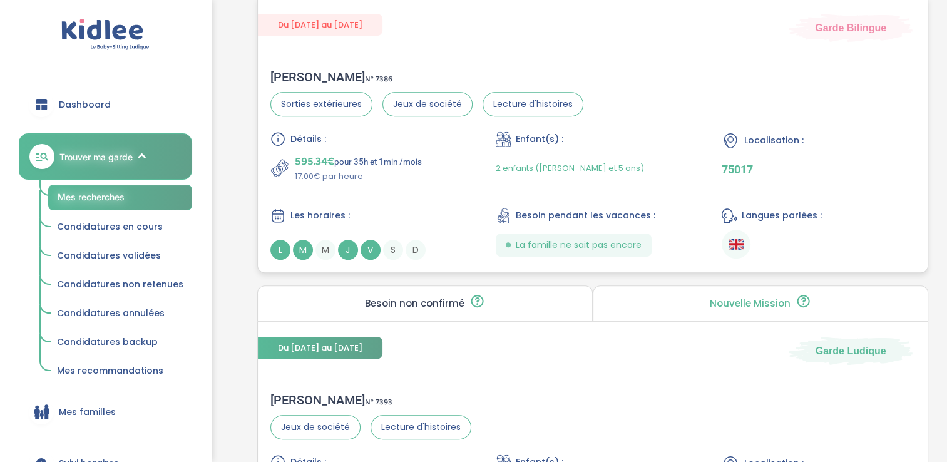
click at [304, 230] on div "Les horaires : L M M J V S D" at bounding box center [366, 234] width 193 height 52
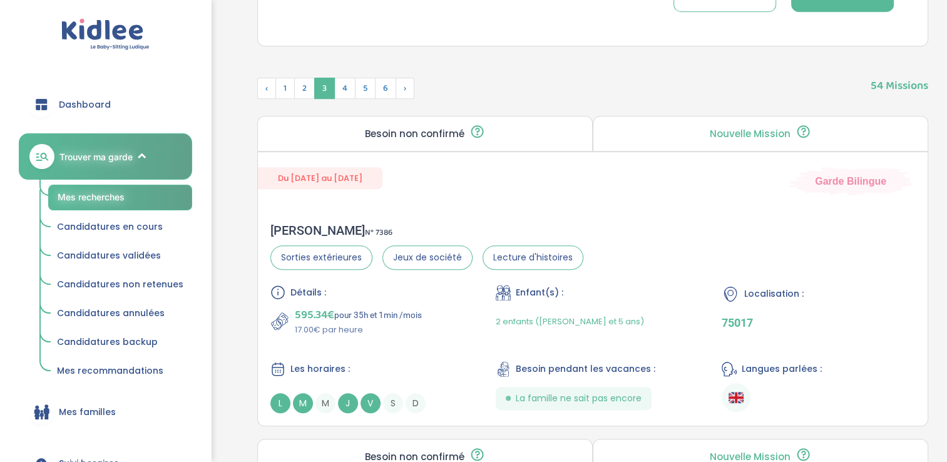
scroll to position [608, 0]
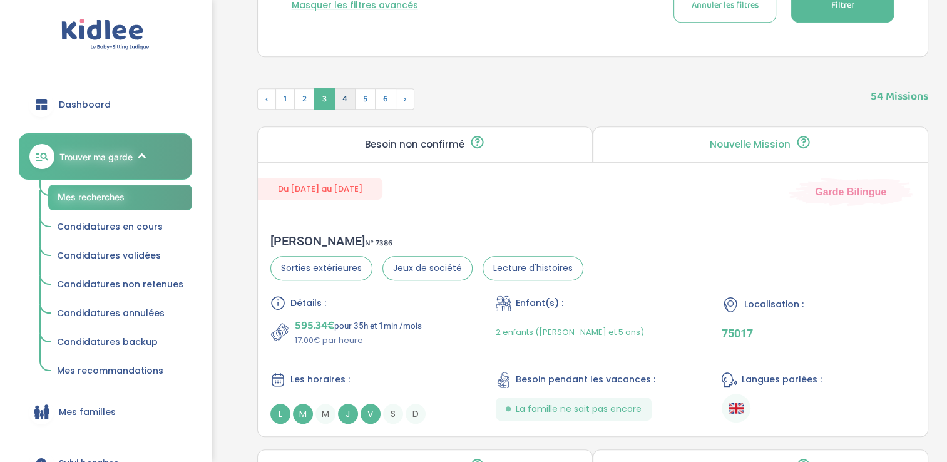
click at [339, 100] on span "4" at bounding box center [344, 98] width 21 height 21
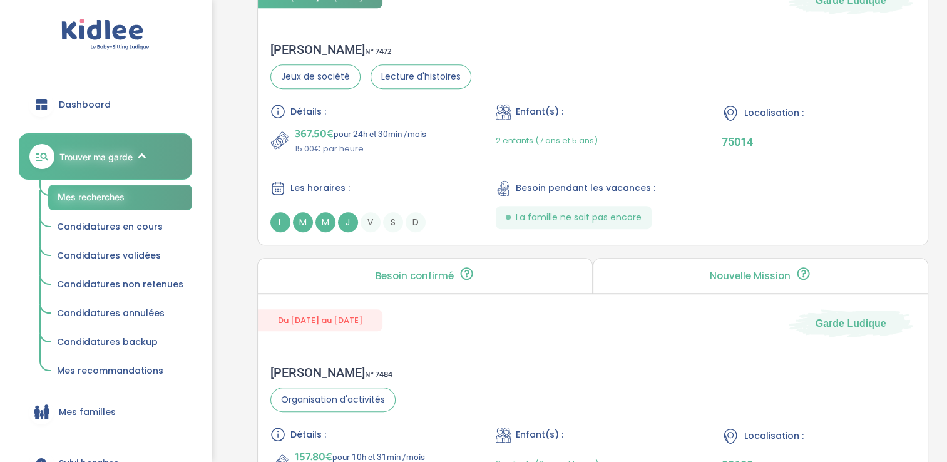
scroll to position [1125, 0]
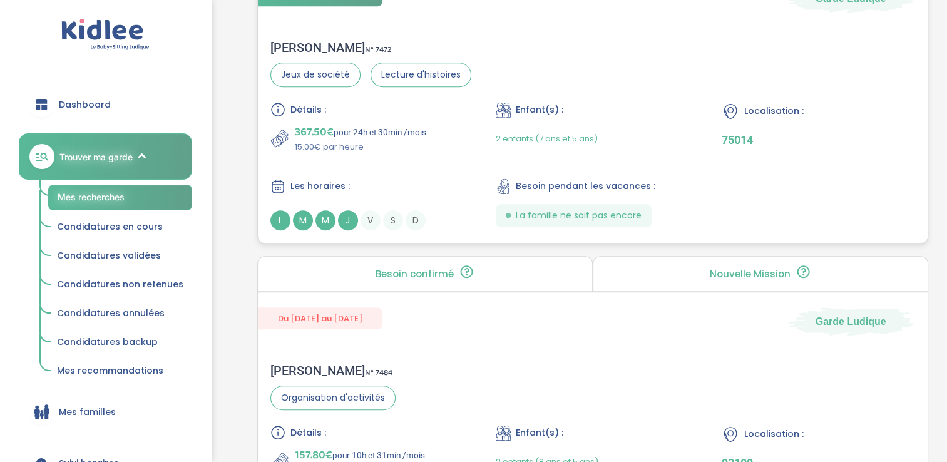
click at [348, 214] on span "J" at bounding box center [348, 220] width 20 height 20
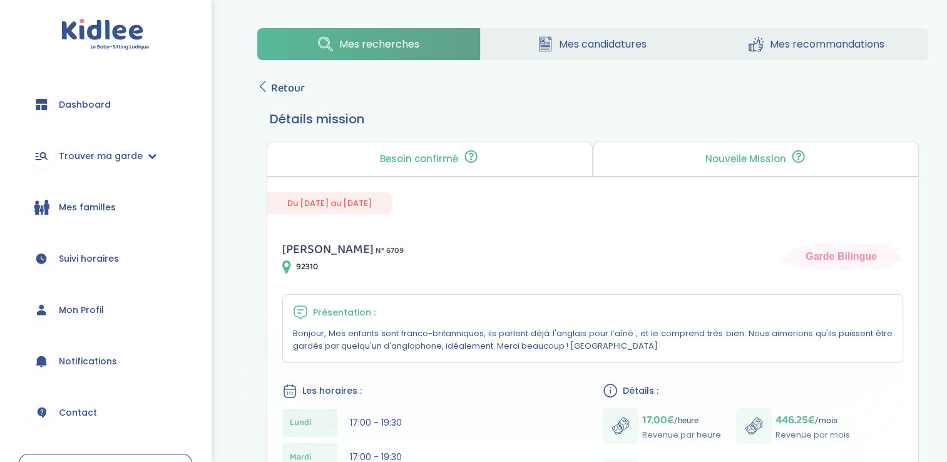
click at [271, 81] on span "Retour" at bounding box center [288, 89] width 34 height 18
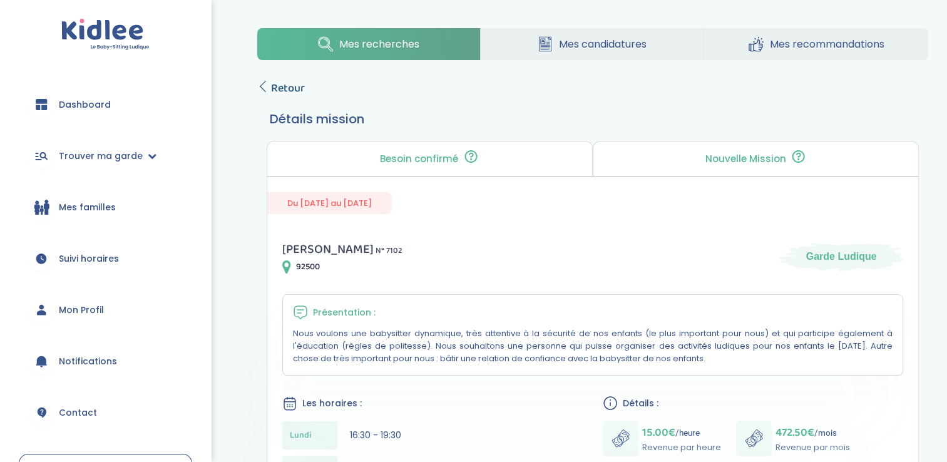
click at [268, 89] on icon at bounding box center [262, 86] width 11 height 11
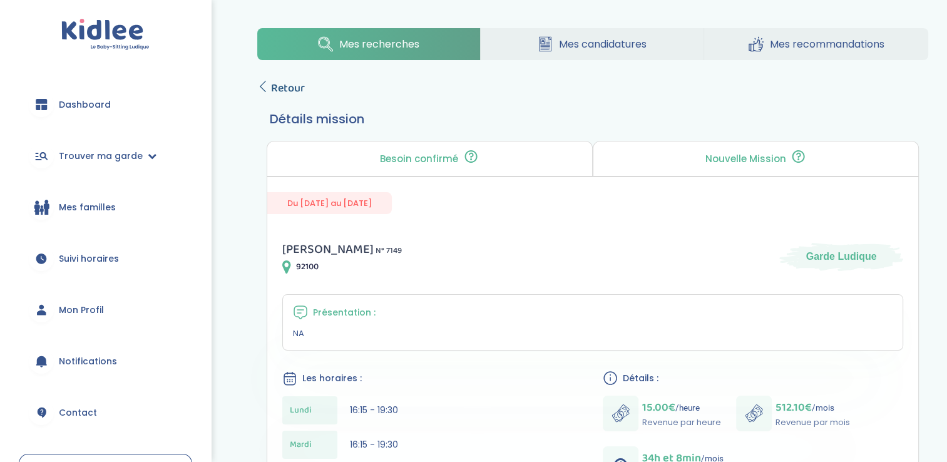
click at [263, 84] on icon at bounding box center [262, 86] width 11 height 11
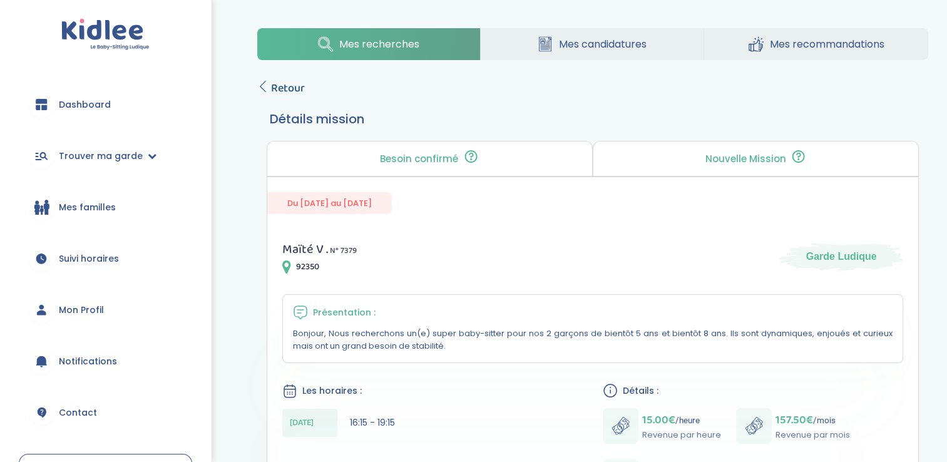
click at [293, 93] on span "Retour" at bounding box center [288, 89] width 34 height 18
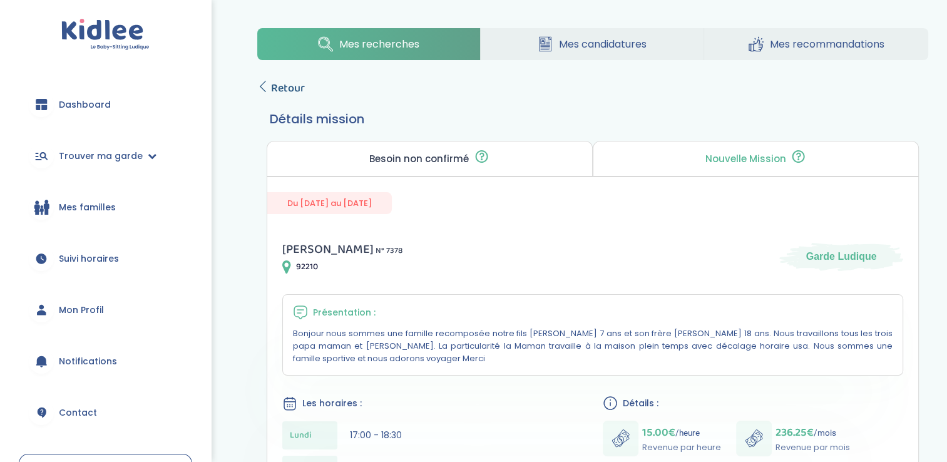
click at [265, 90] on icon at bounding box center [262, 86] width 11 height 11
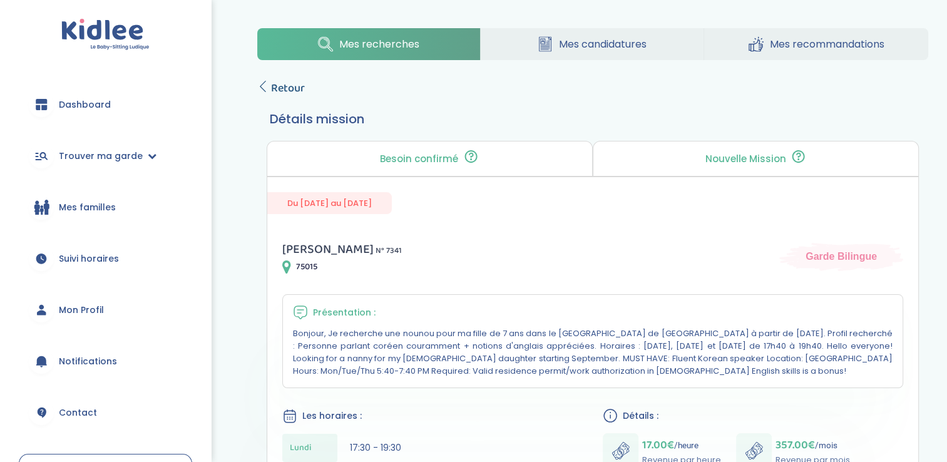
click at [267, 84] on icon at bounding box center [262, 86] width 11 height 11
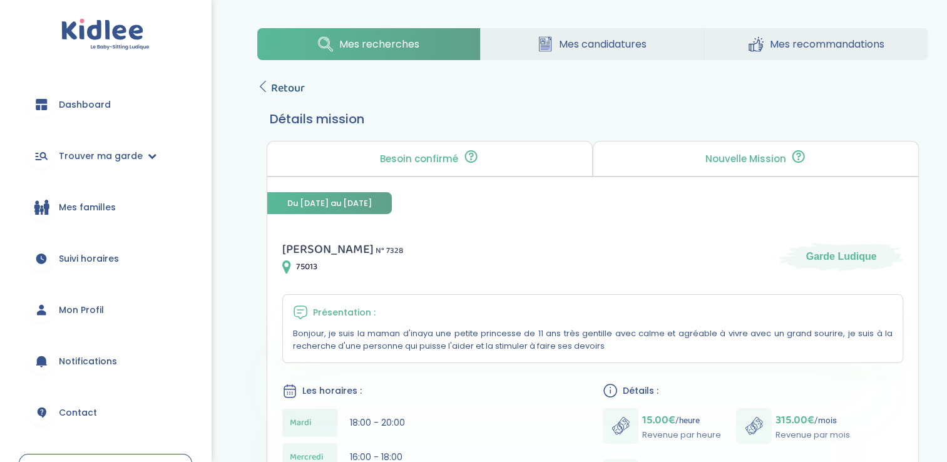
click at [271, 88] on span "Retour" at bounding box center [288, 89] width 34 height 18
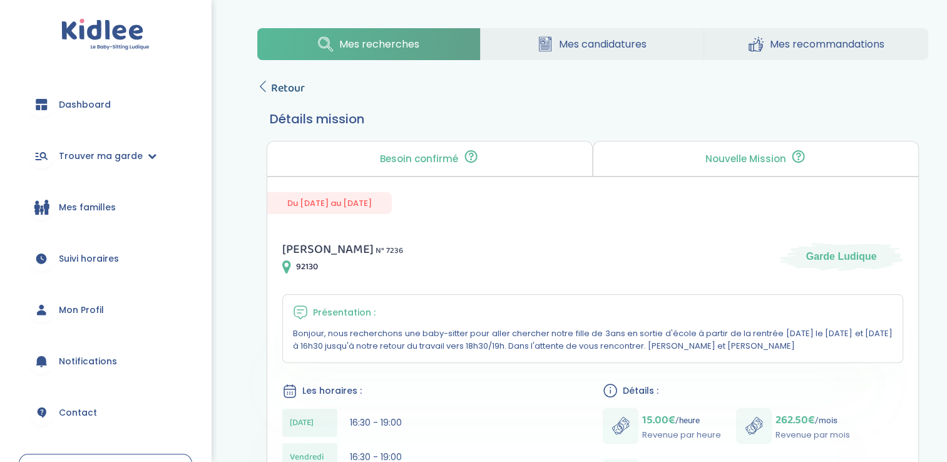
click at [273, 91] on span "Retour" at bounding box center [288, 89] width 34 height 18
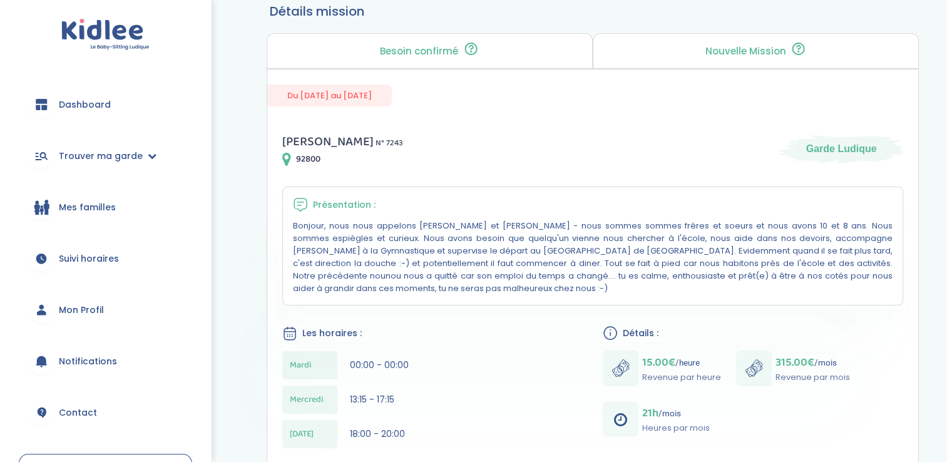
scroll to position [57, 0]
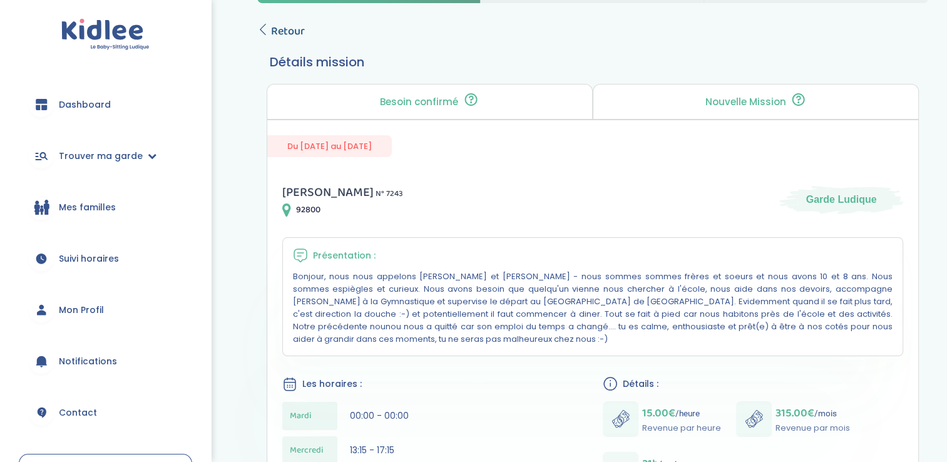
click at [286, 29] on span "Retour" at bounding box center [288, 32] width 34 height 18
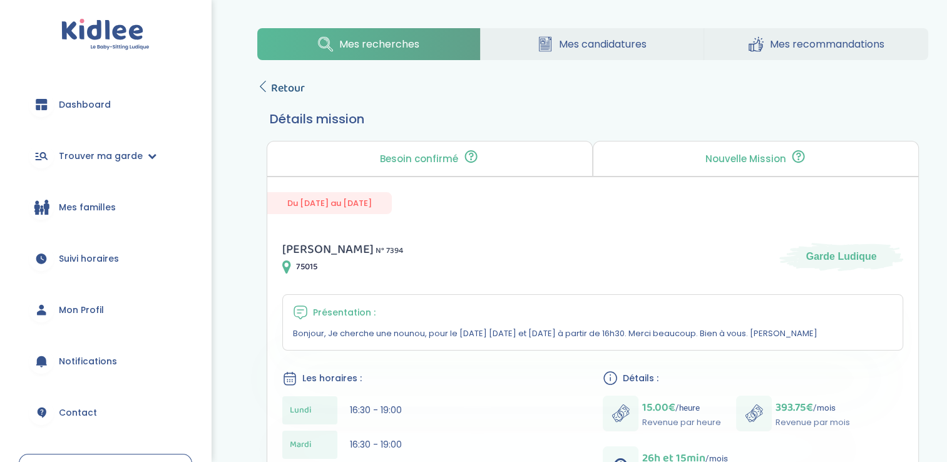
click at [289, 80] on span "Retour" at bounding box center [288, 89] width 34 height 18
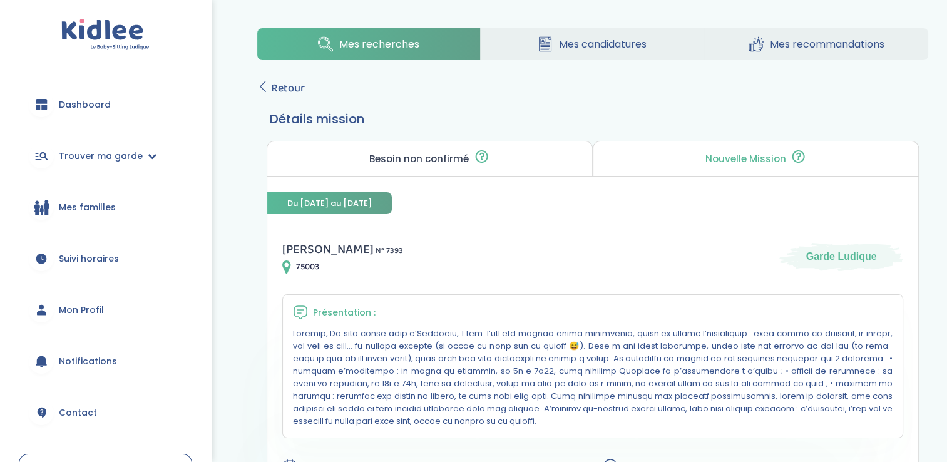
click at [279, 83] on span "Retour" at bounding box center [288, 89] width 34 height 18
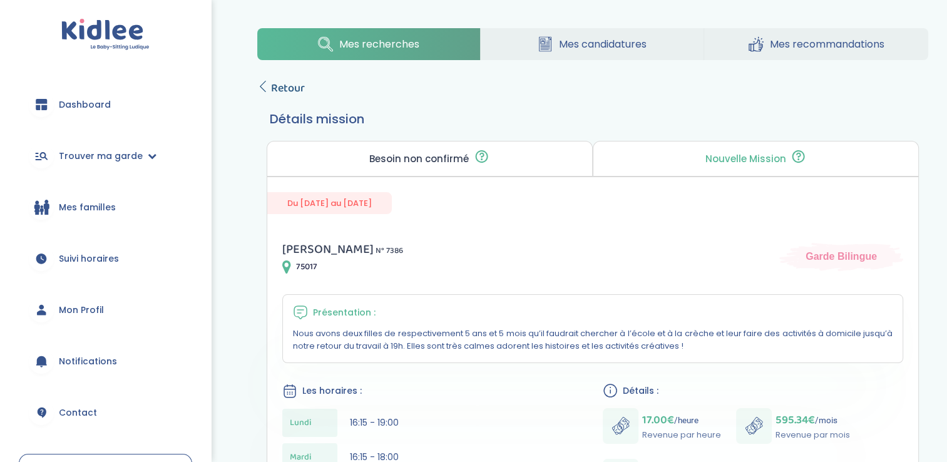
click at [273, 85] on span "Retour" at bounding box center [288, 89] width 34 height 18
